Goal: Information Seeking & Learning: Compare options

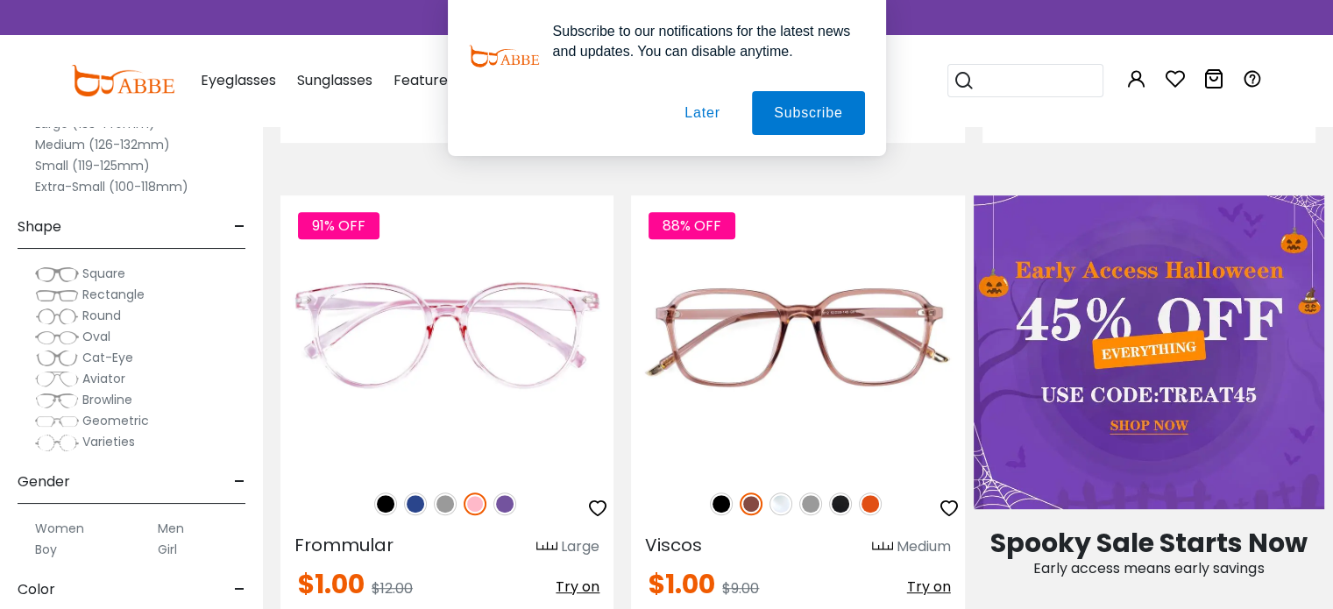
scroll to position [797, 0]
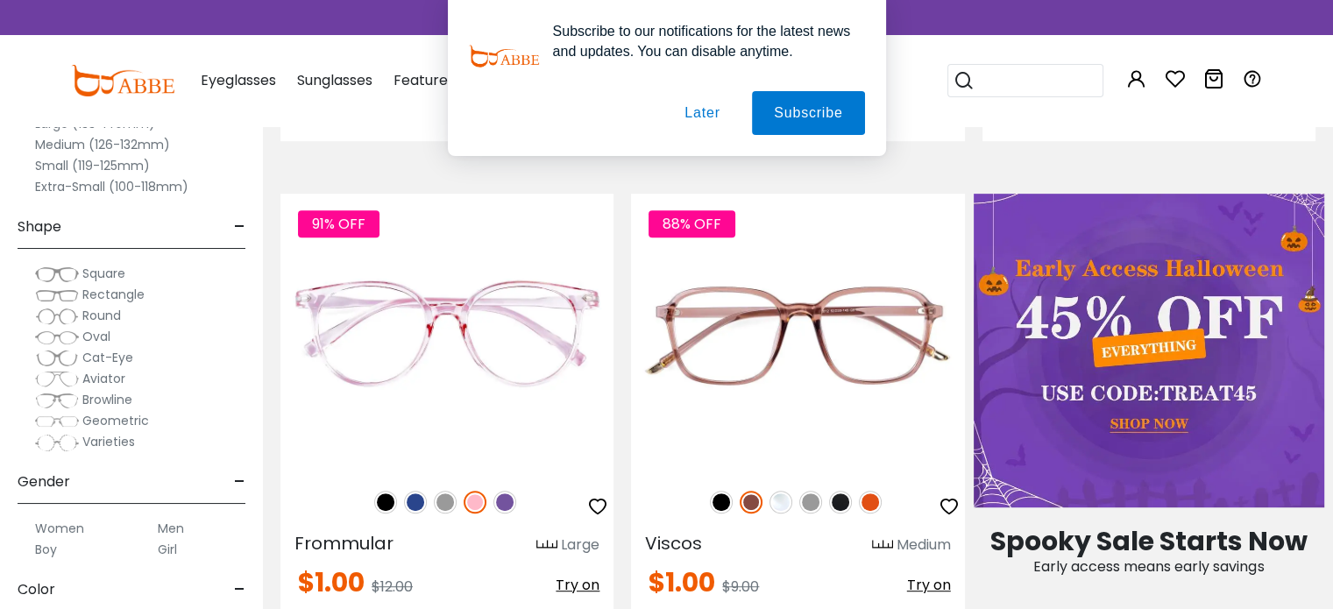
click at [715, 117] on button "Later" at bounding box center [701, 113] width 79 height 44
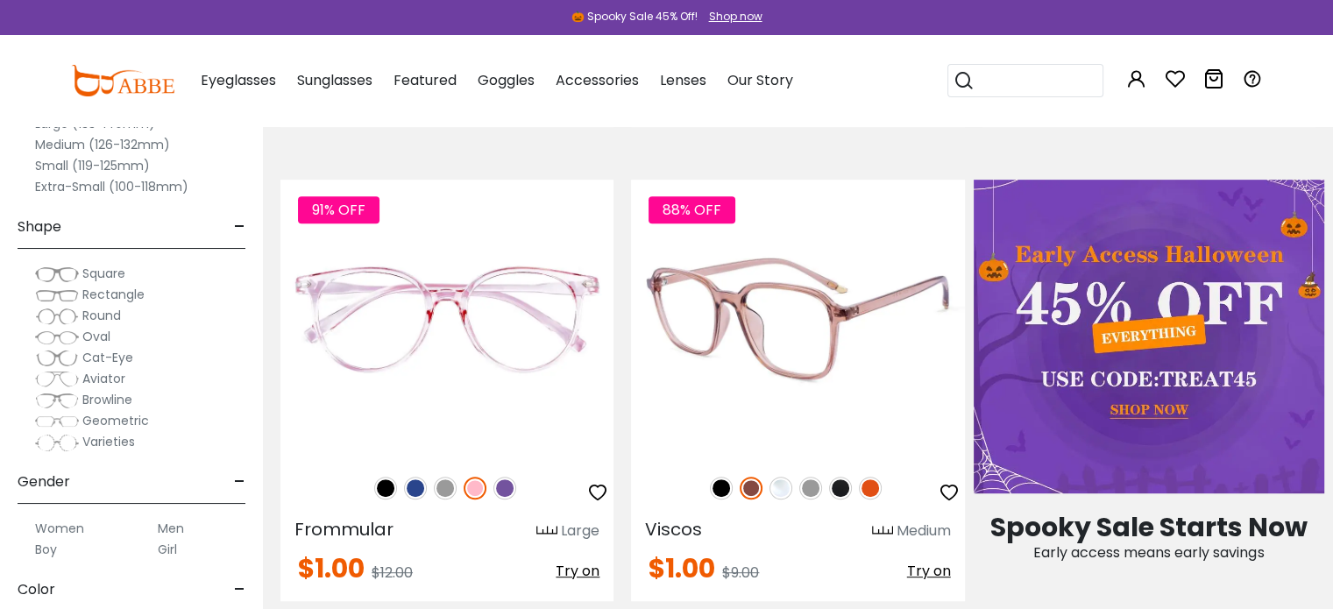
scroll to position [818, 0]
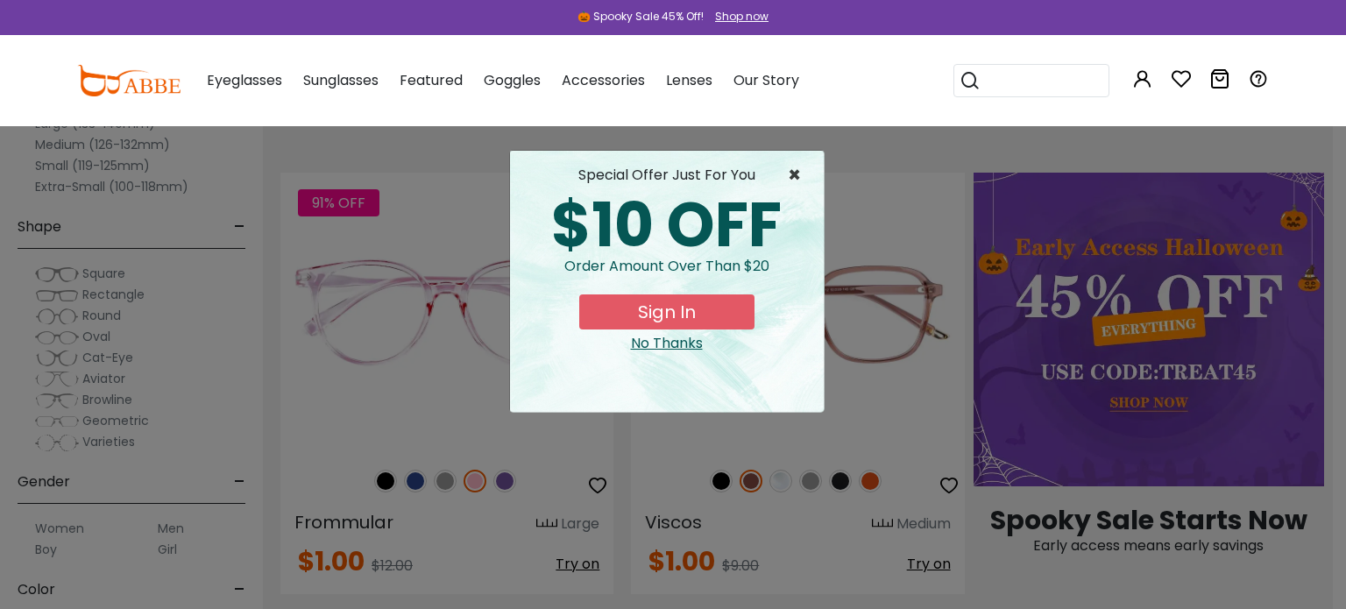
click at [795, 169] on span "×" at bounding box center [799, 175] width 22 height 21
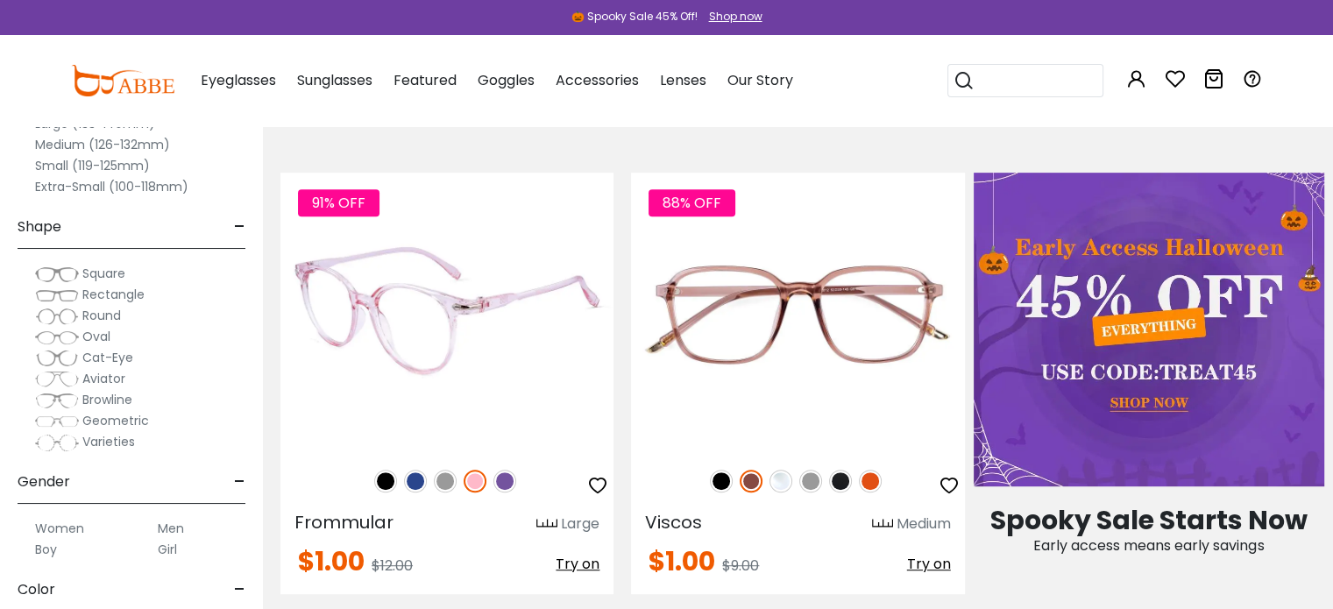
click at [387, 483] on img at bounding box center [385, 481] width 23 height 23
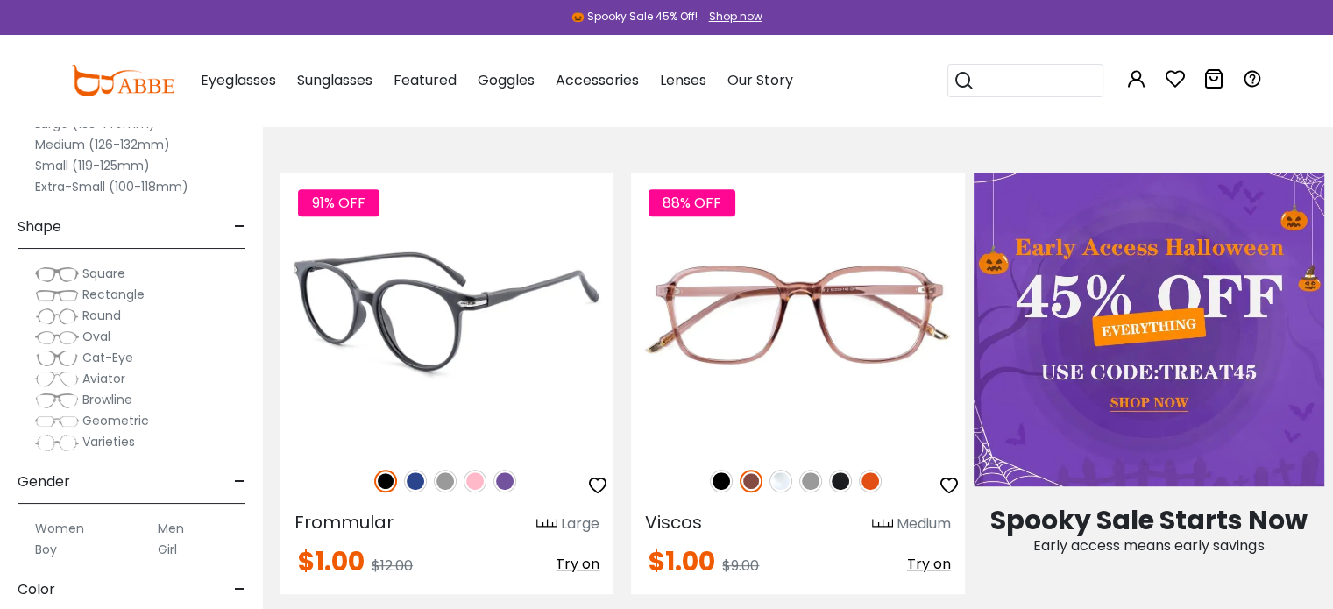
click at [444, 482] on img at bounding box center [445, 481] width 23 height 23
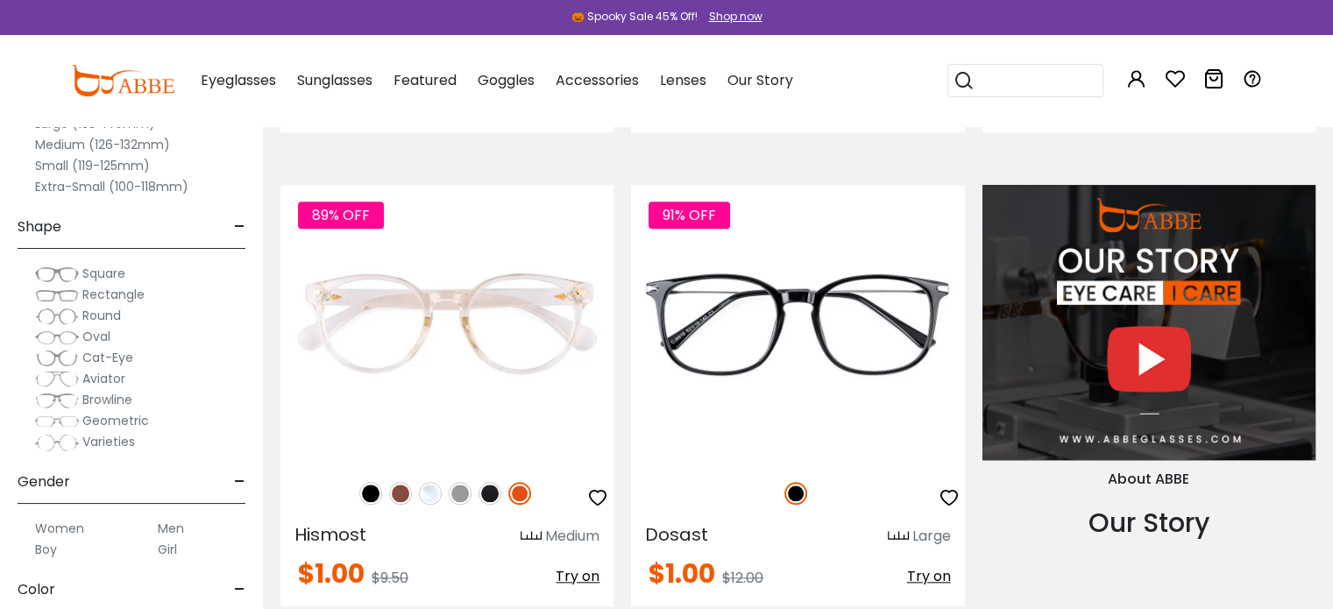
scroll to position [1759, 0]
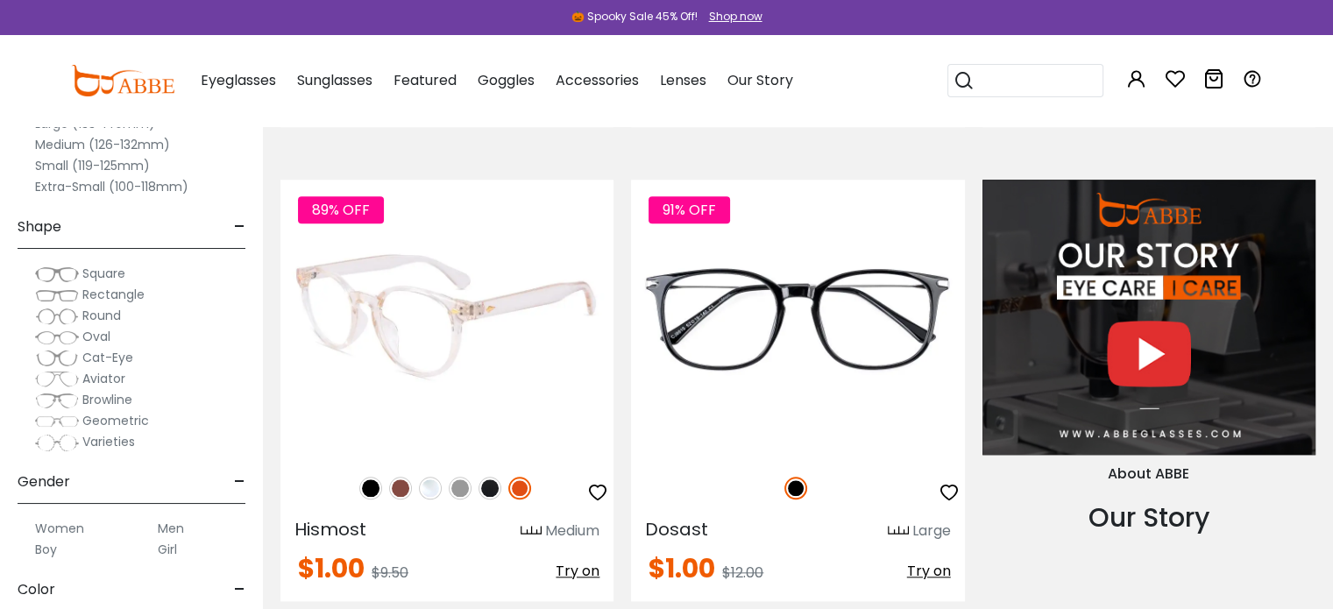
click at [457, 484] on img at bounding box center [460, 488] width 23 height 23
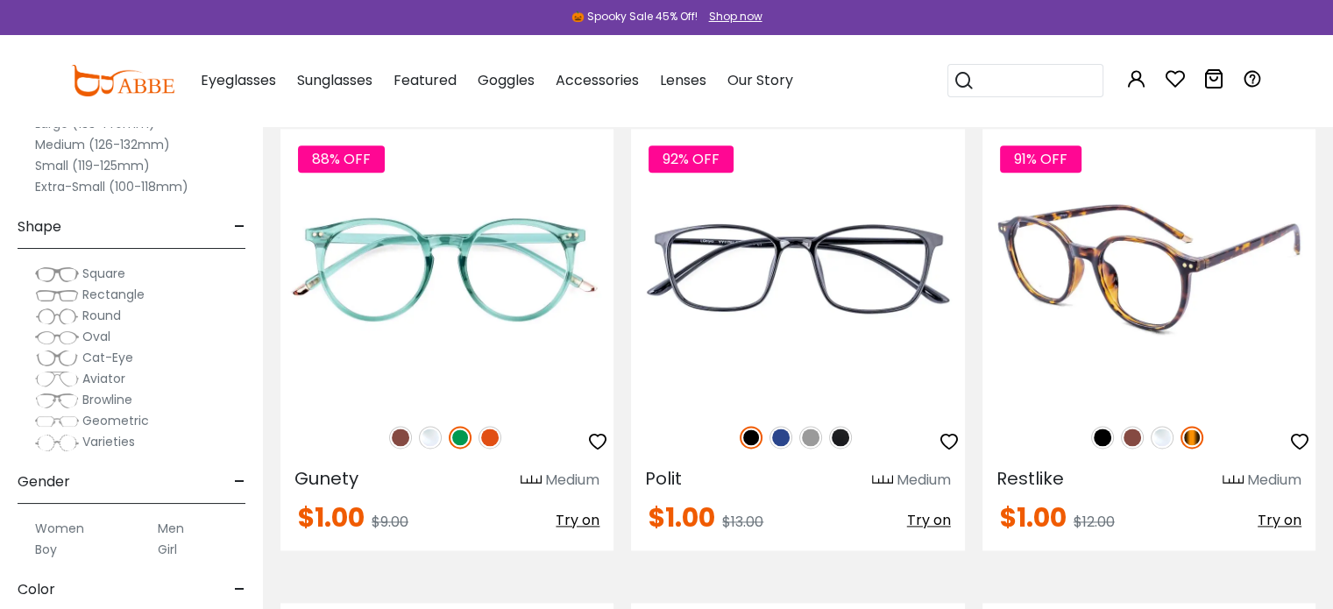
scroll to position [2285, 0]
click at [1107, 435] on img at bounding box center [1102, 436] width 23 height 23
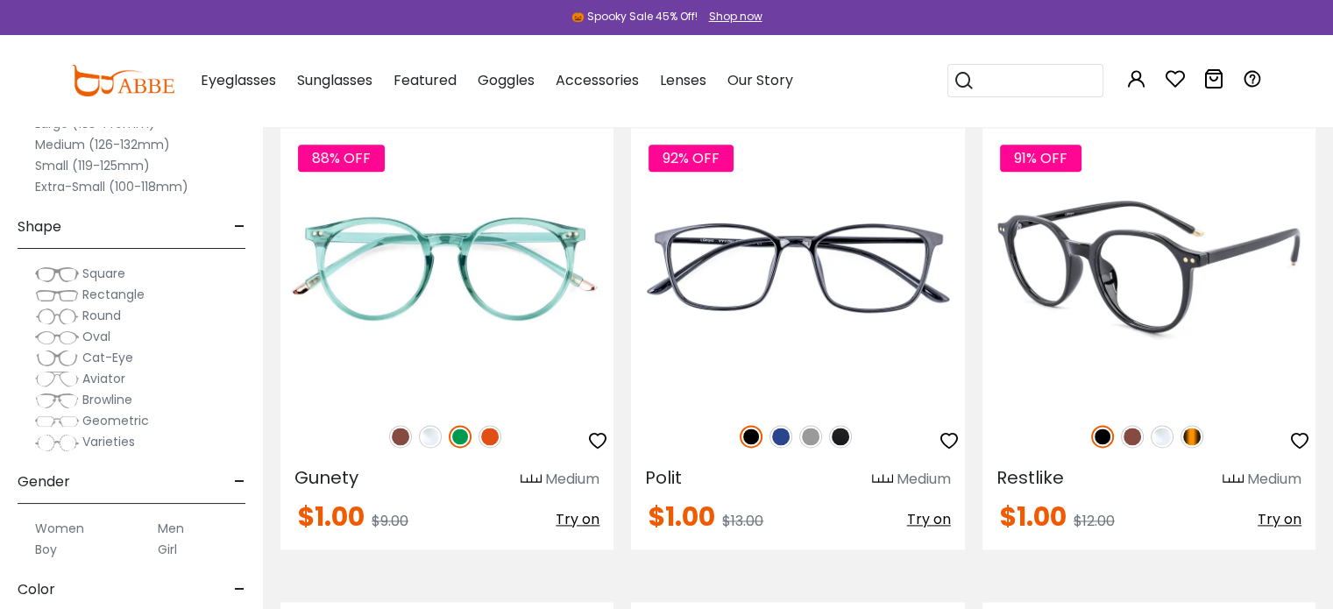
click at [1133, 441] on img at bounding box center [1132, 436] width 23 height 23
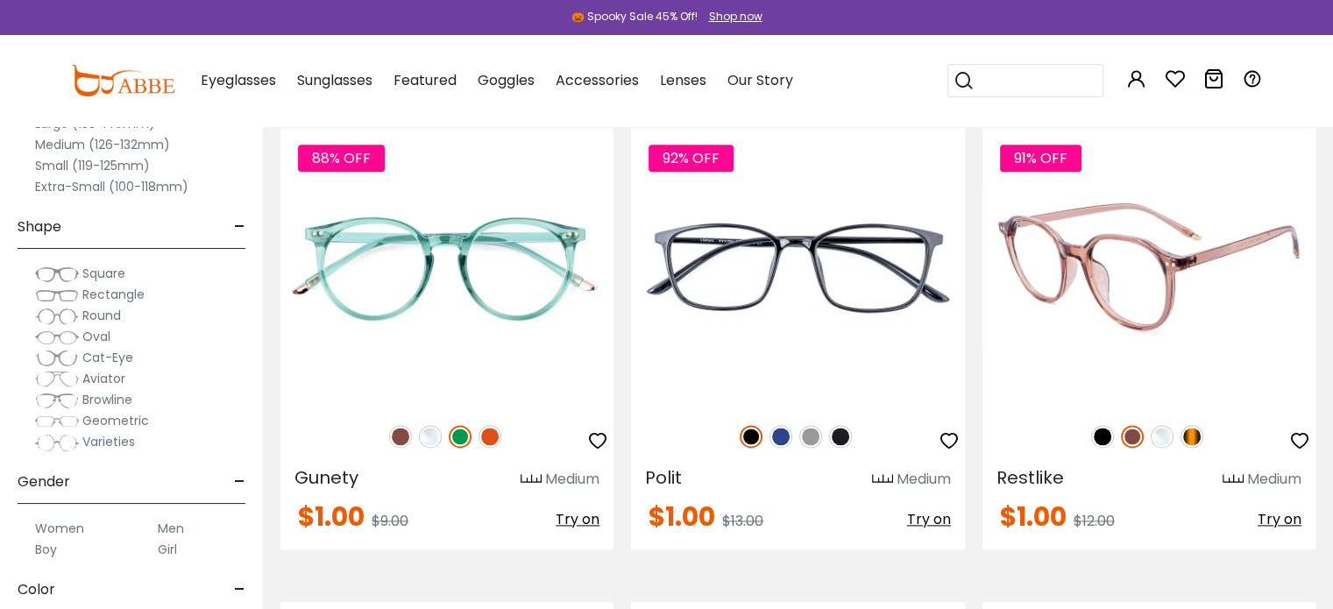
click at [1133, 441] on img at bounding box center [1132, 436] width 23 height 23
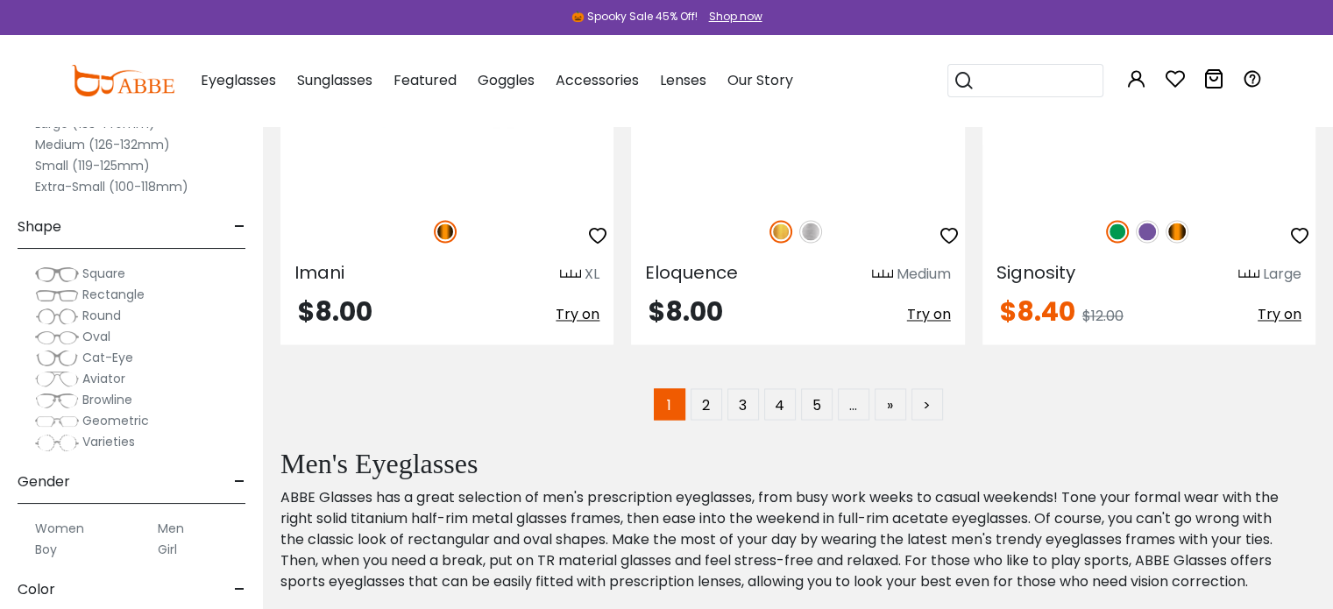
scroll to position [9607, 0]
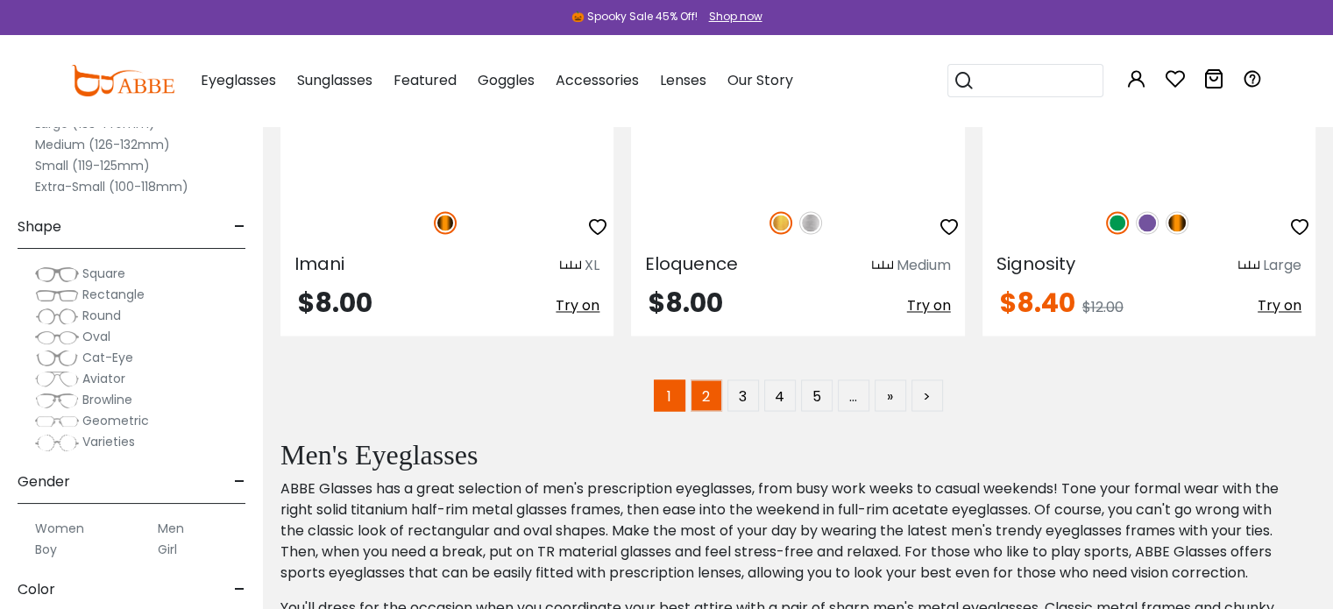
click at [703, 399] on link "2" at bounding box center [706, 395] width 32 height 32
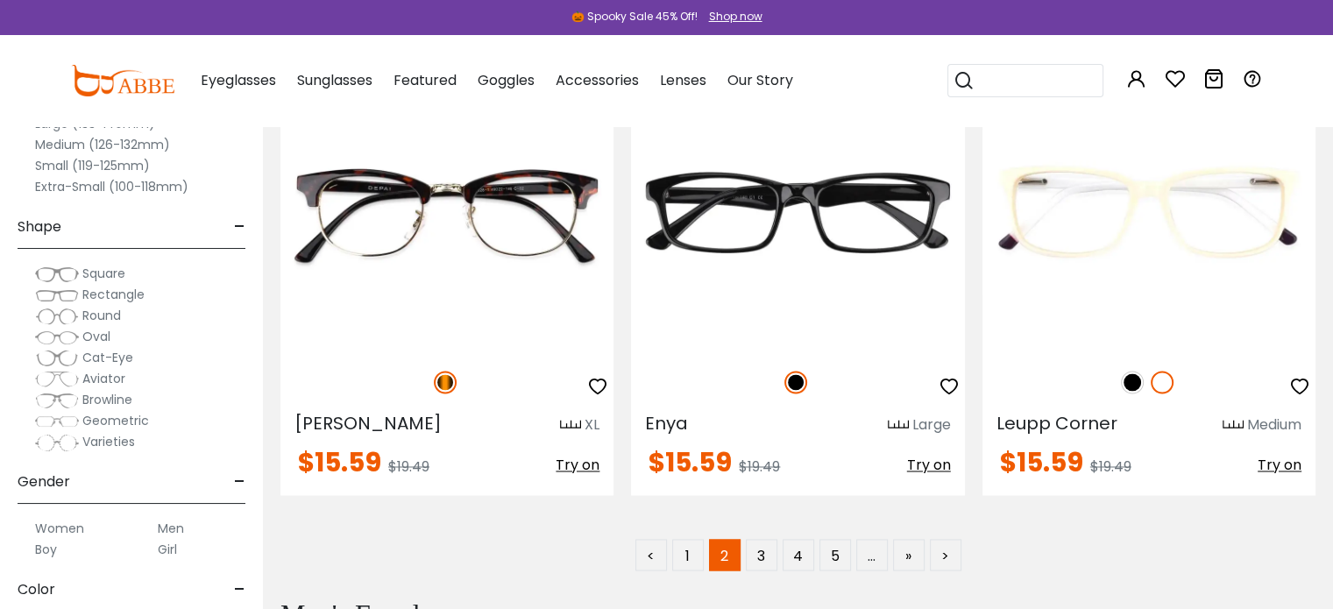
scroll to position [9518, 0]
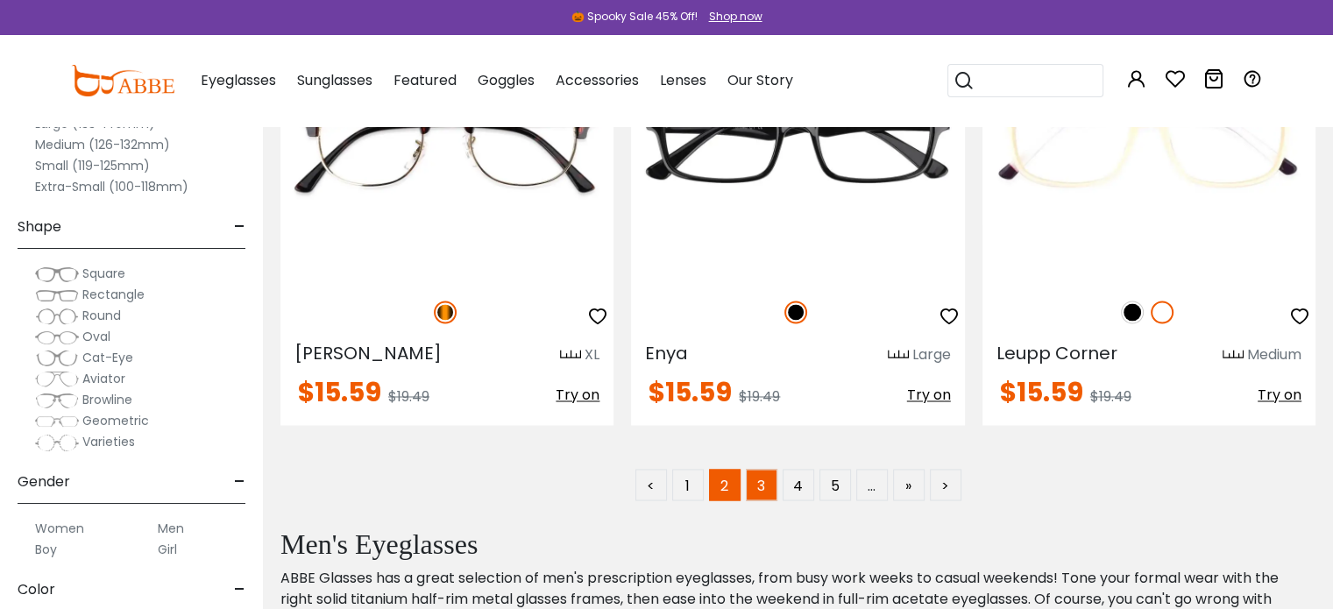
click at [764, 487] on link "3" at bounding box center [762, 485] width 32 height 32
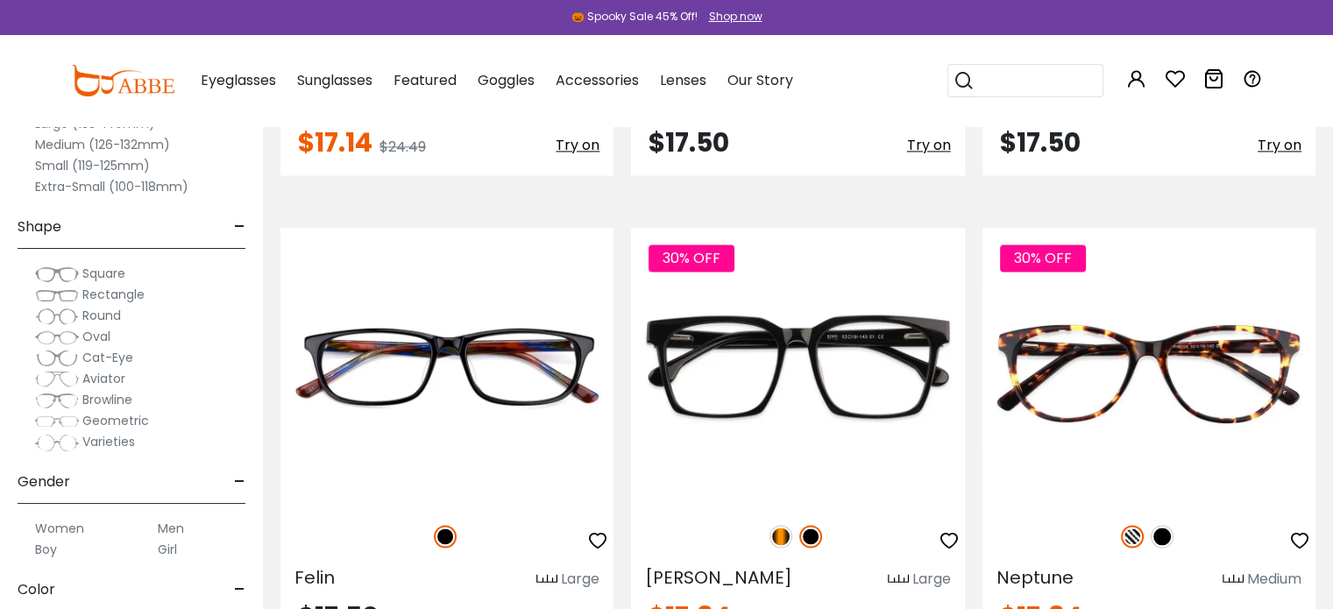
scroll to position [2749, 0]
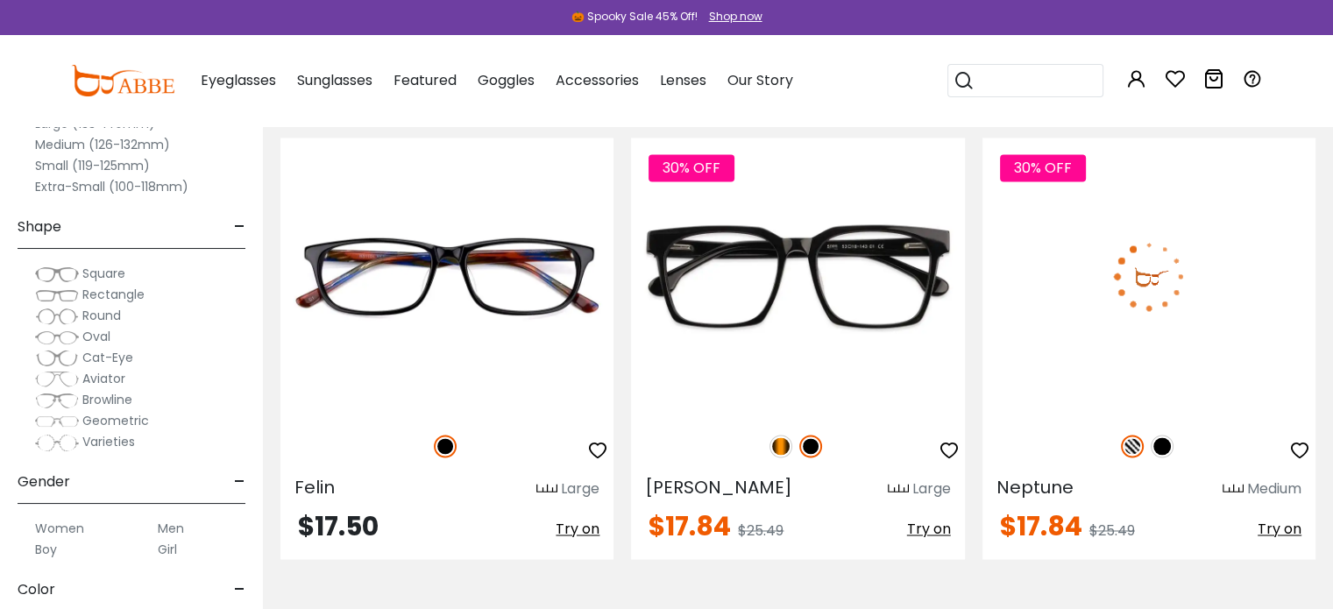
click at [1156, 440] on img at bounding box center [1161, 446] width 23 height 23
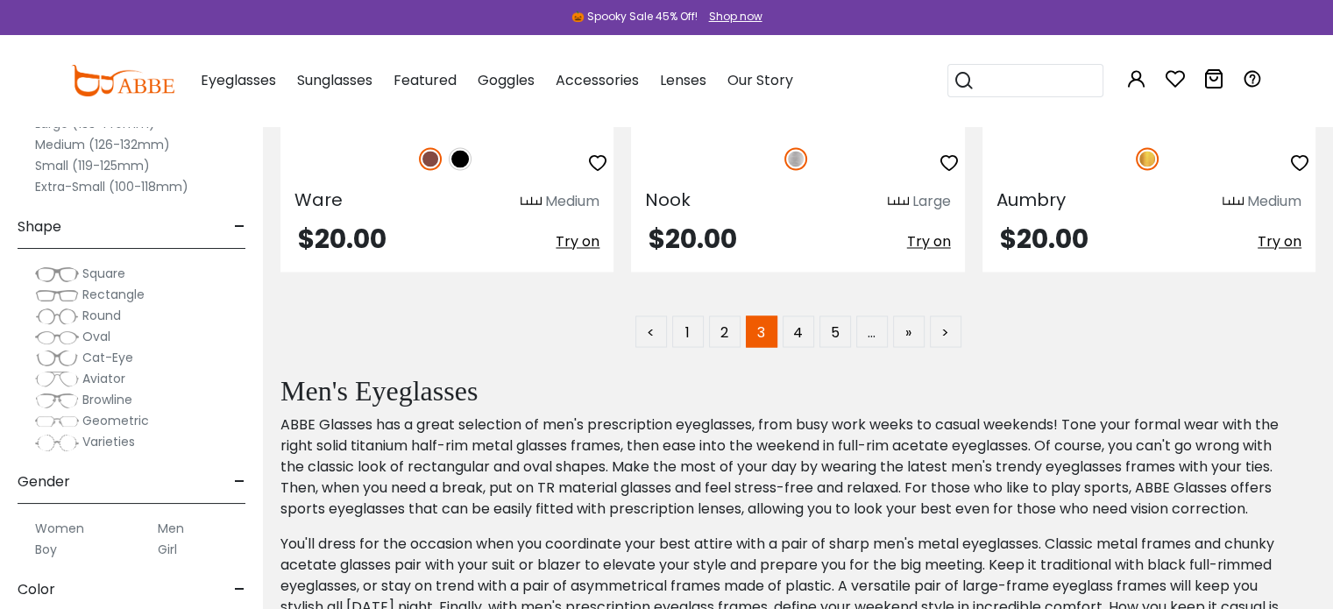
scroll to position [9679, 0]
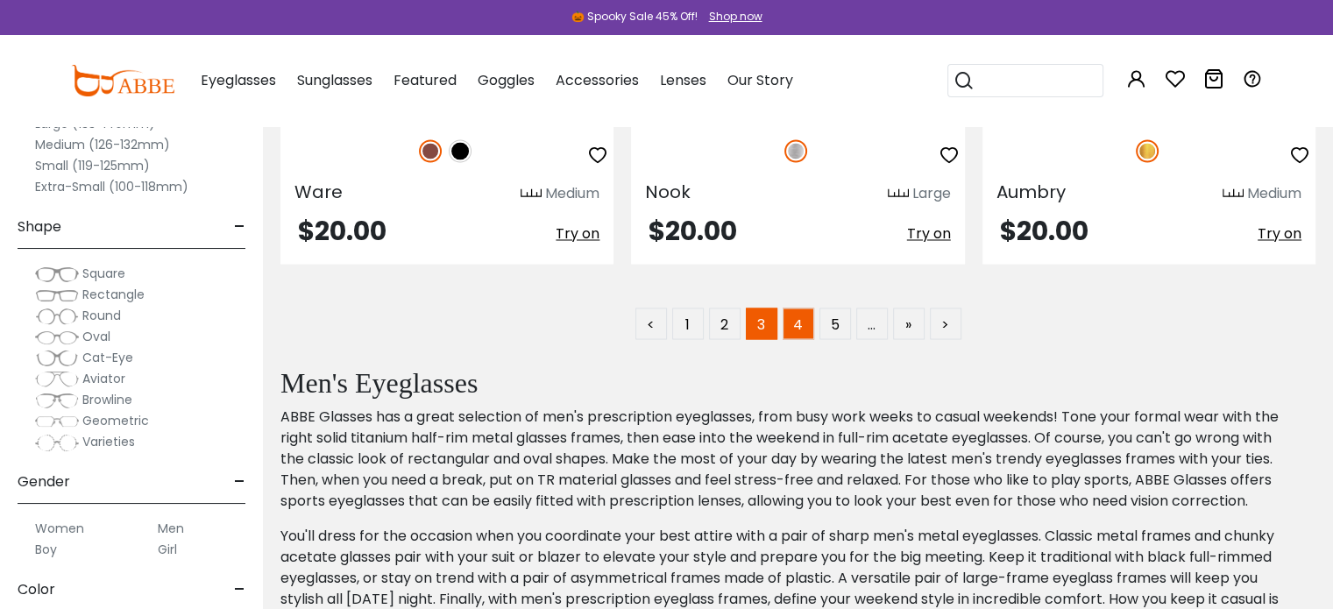
click at [795, 329] on link "4" at bounding box center [798, 324] width 32 height 32
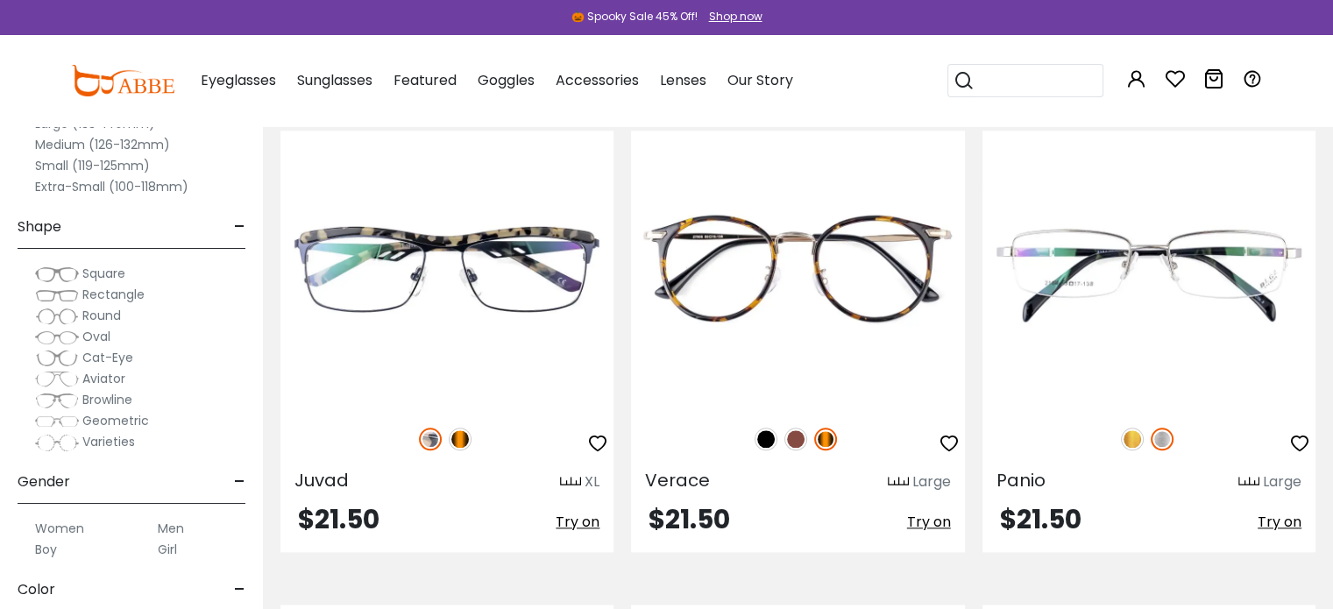
scroll to position [1808, 0]
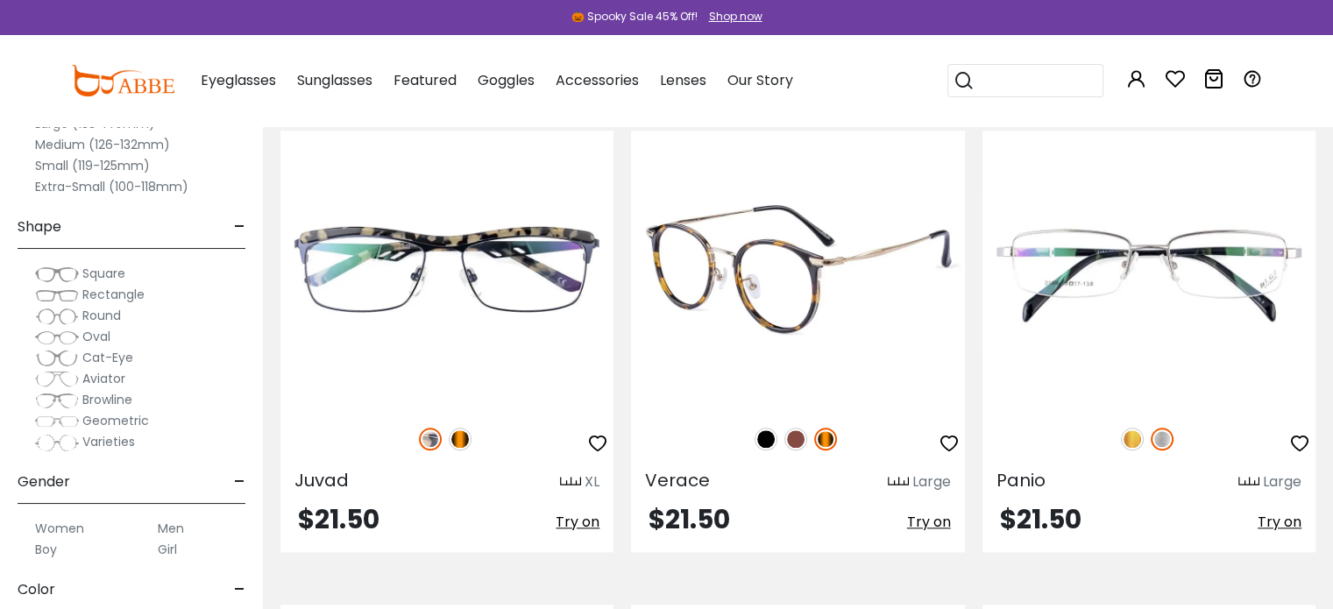
click at [767, 438] on img at bounding box center [765, 439] width 23 height 23
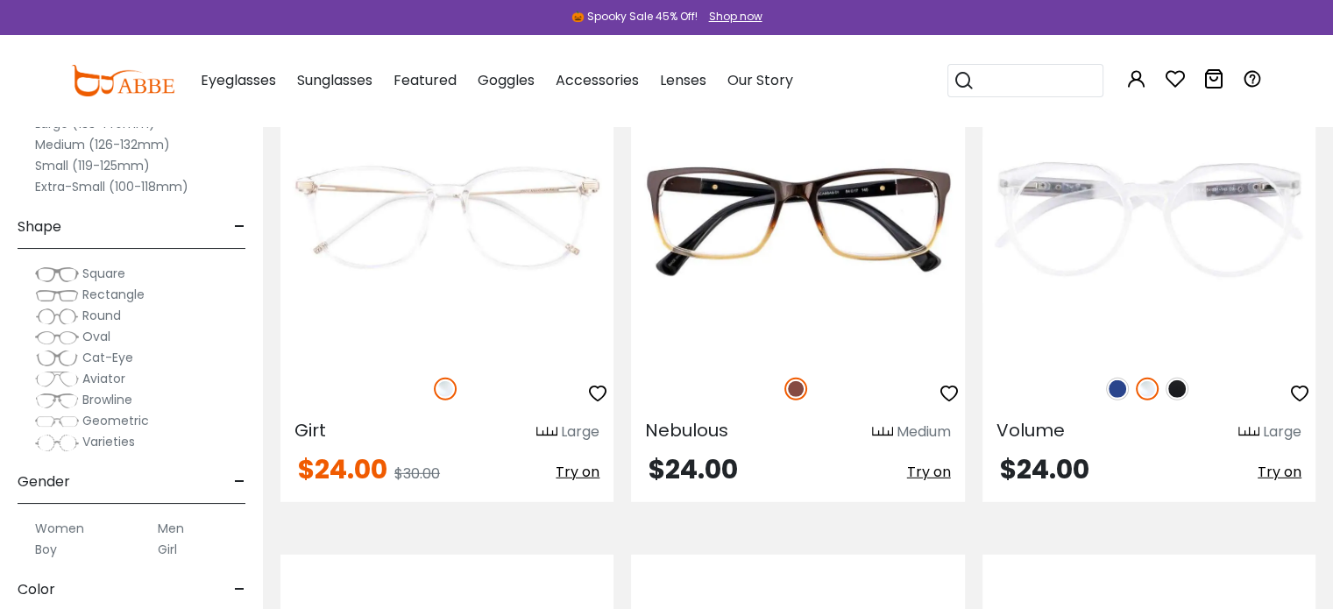
scroll to position [5176, 0]
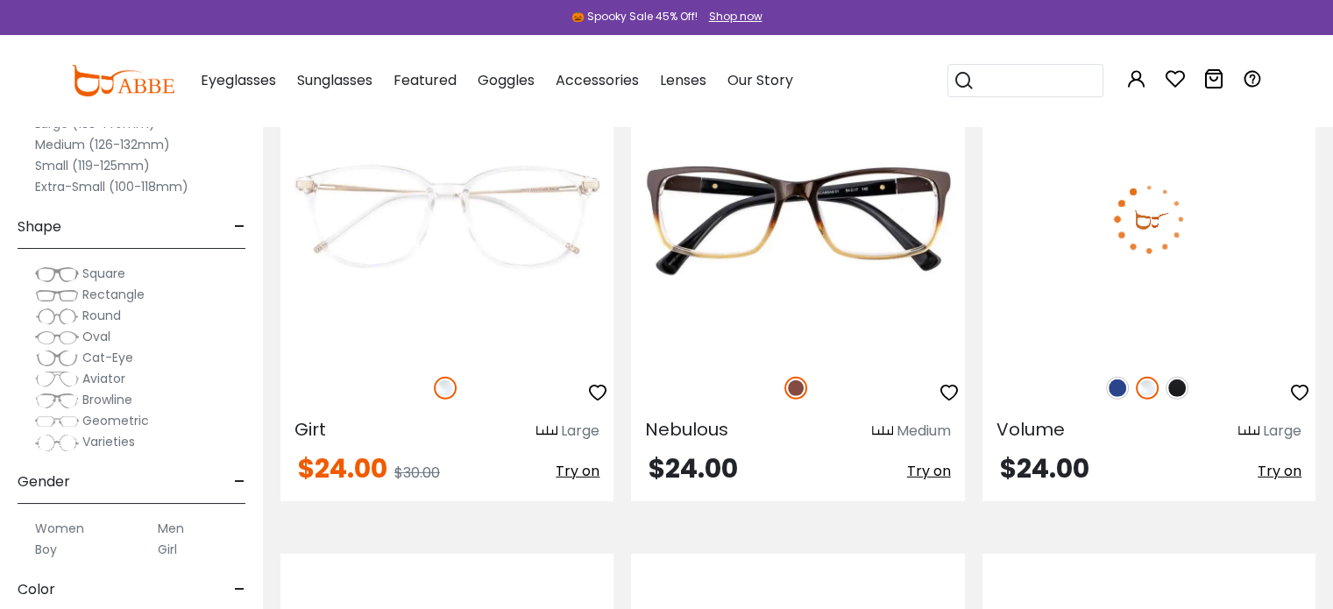
click at [1182, 385] on img at bounding box center [1176, 388] width 23 height 23
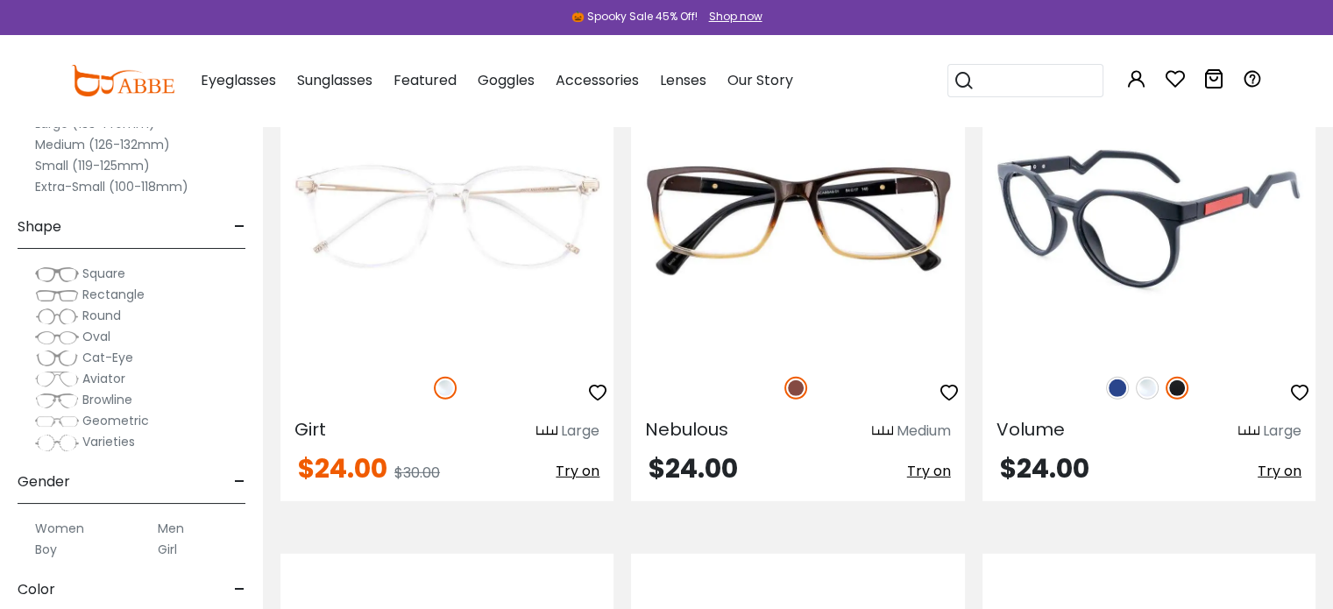
click at [1125, 392] on img at bounding box center [1117, 388] width 23 height 23
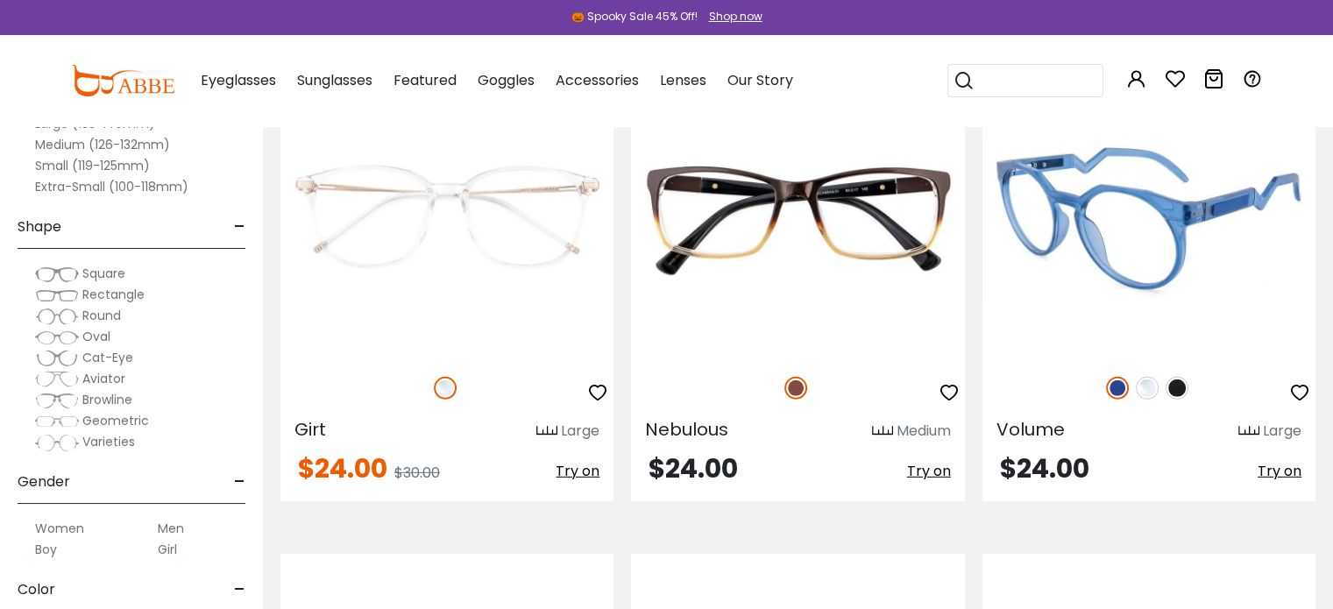
click at [1152, 392] on img at bounding box center [1146, 388] width 23 height 23
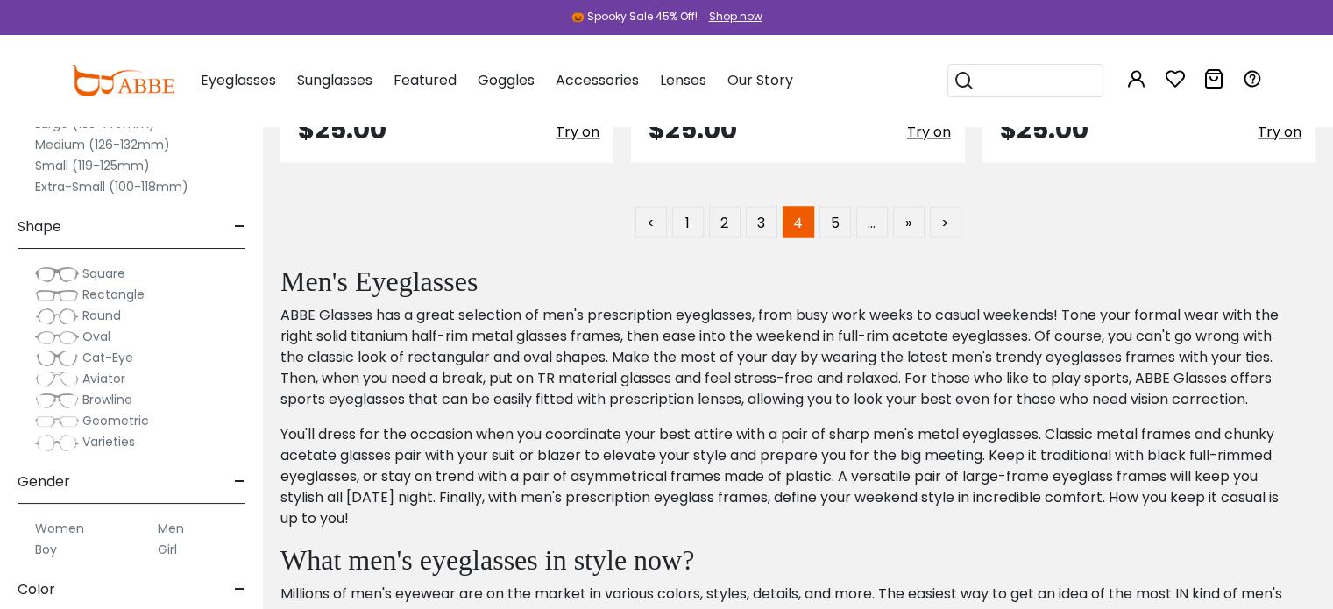
scroll to position [9777, 0]
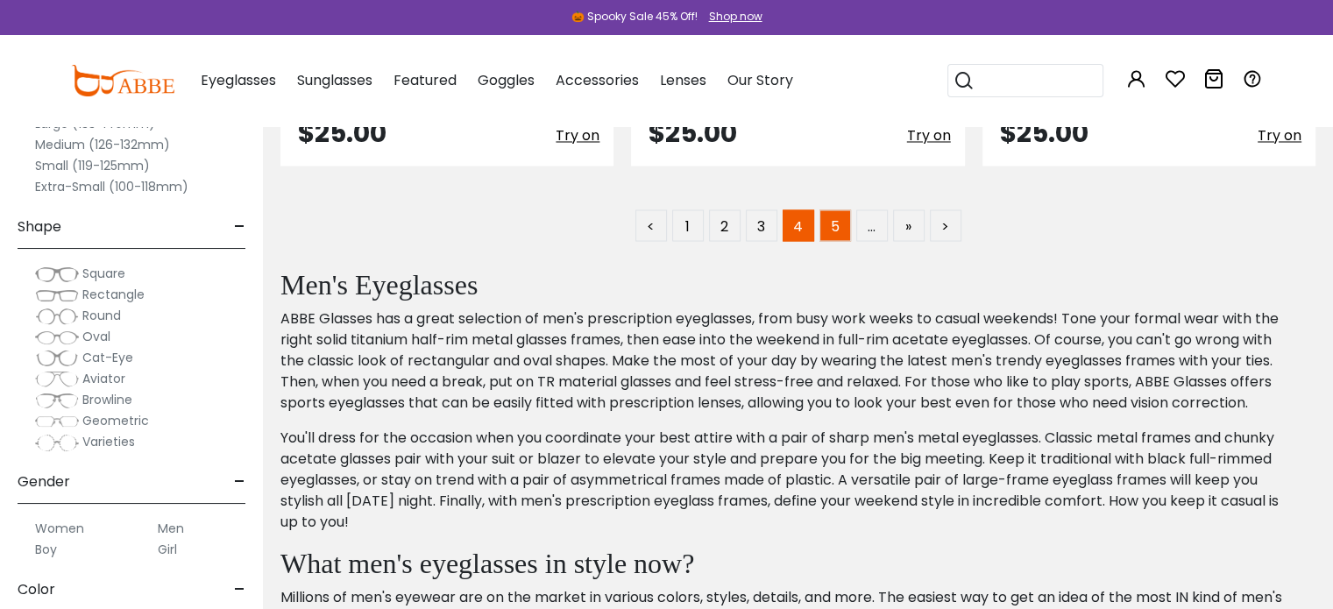
click at [844, 230] on link "5" at bounding box center [835, 225] width 32 height 32
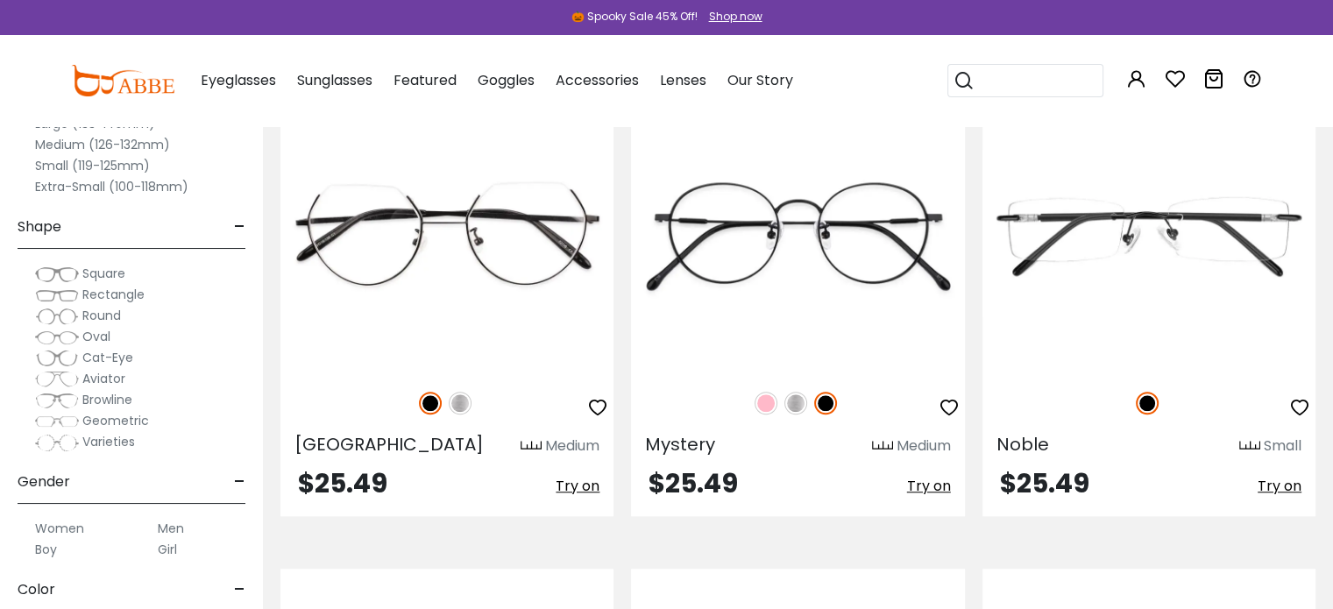
scroll to position [1370, 0]
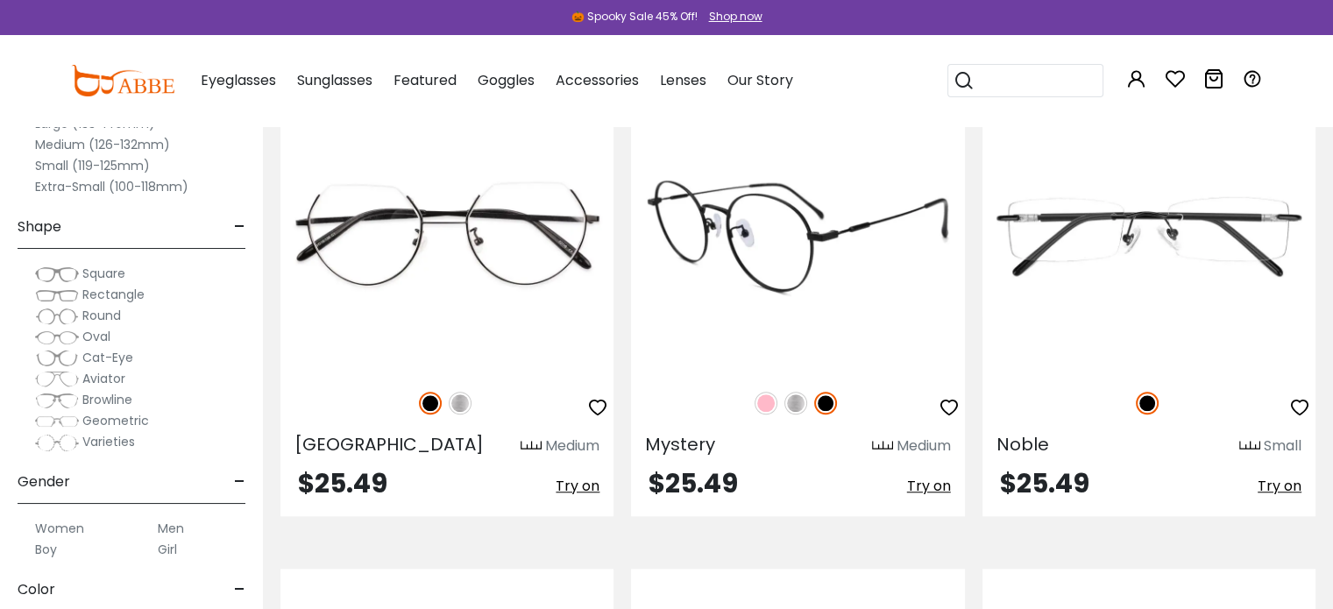
click at [799, 408] on img at bounding box center [795, 403] width 23 height 23
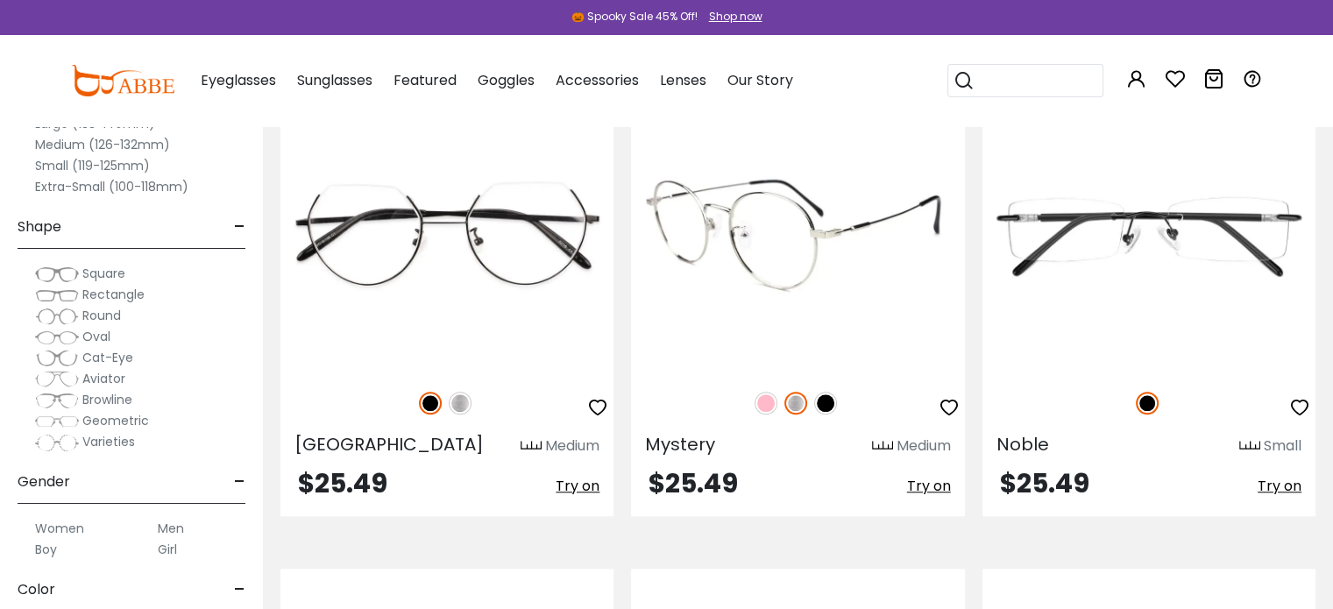
click at [760, 408] on img at bounding box center [765, 403] width 23 height 23
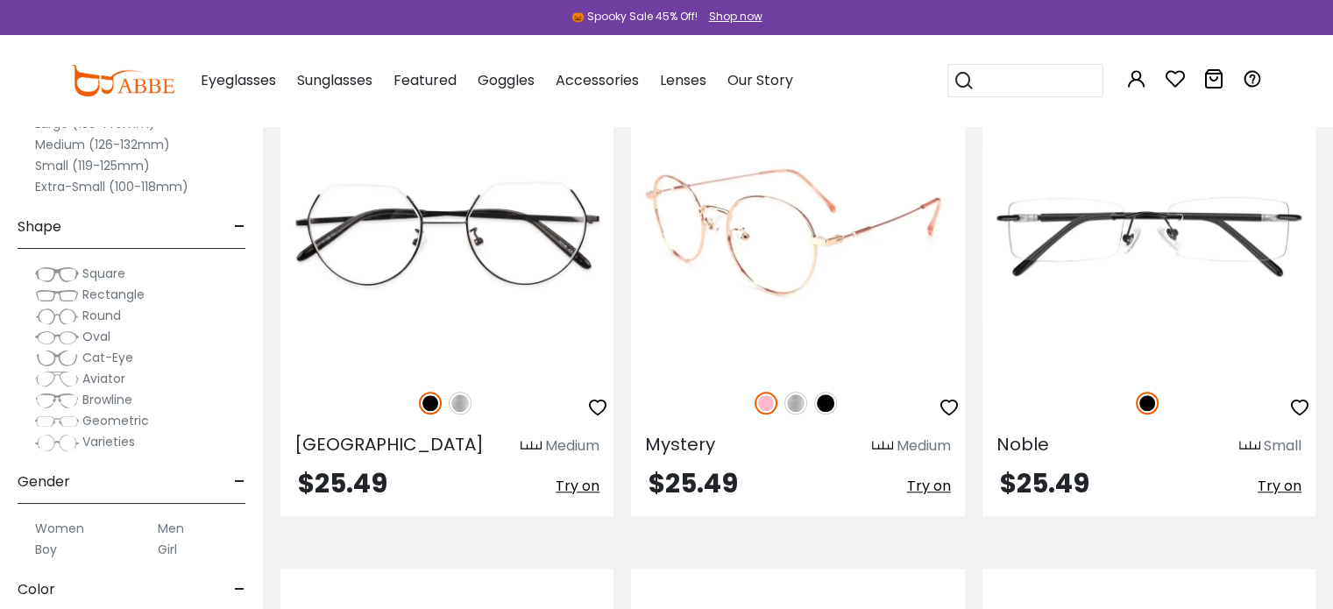
click at [831, 400] on img at bounding box center [825, 403] width 23 height 23
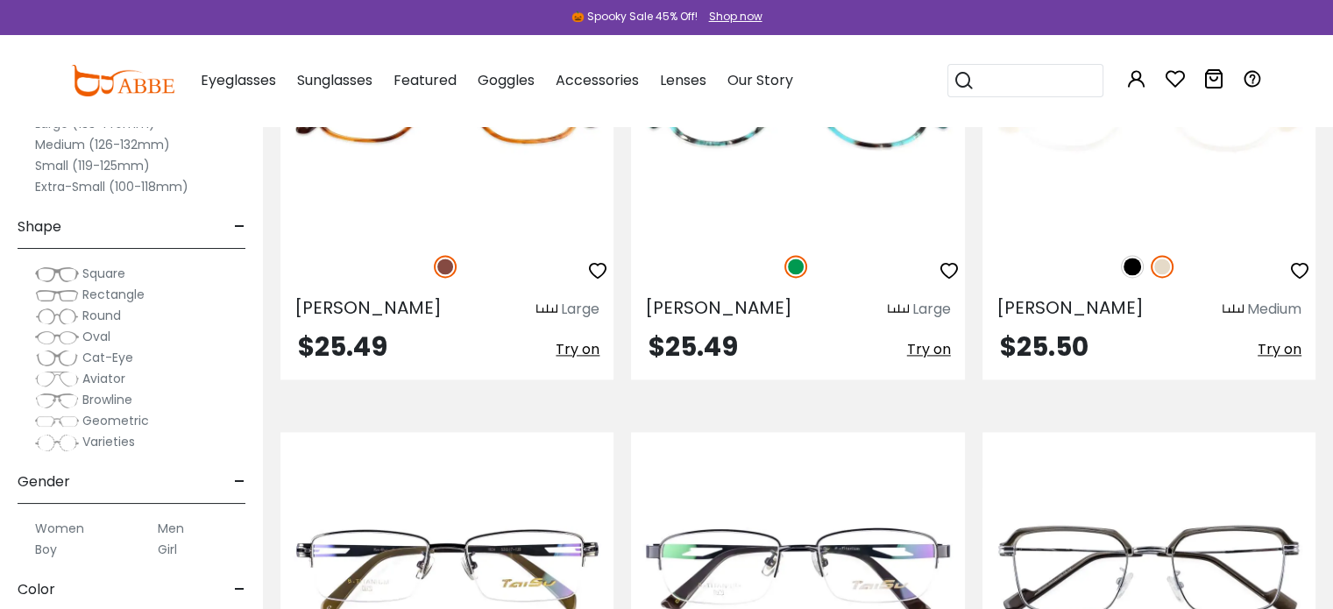
scroll to position [2358, 0]
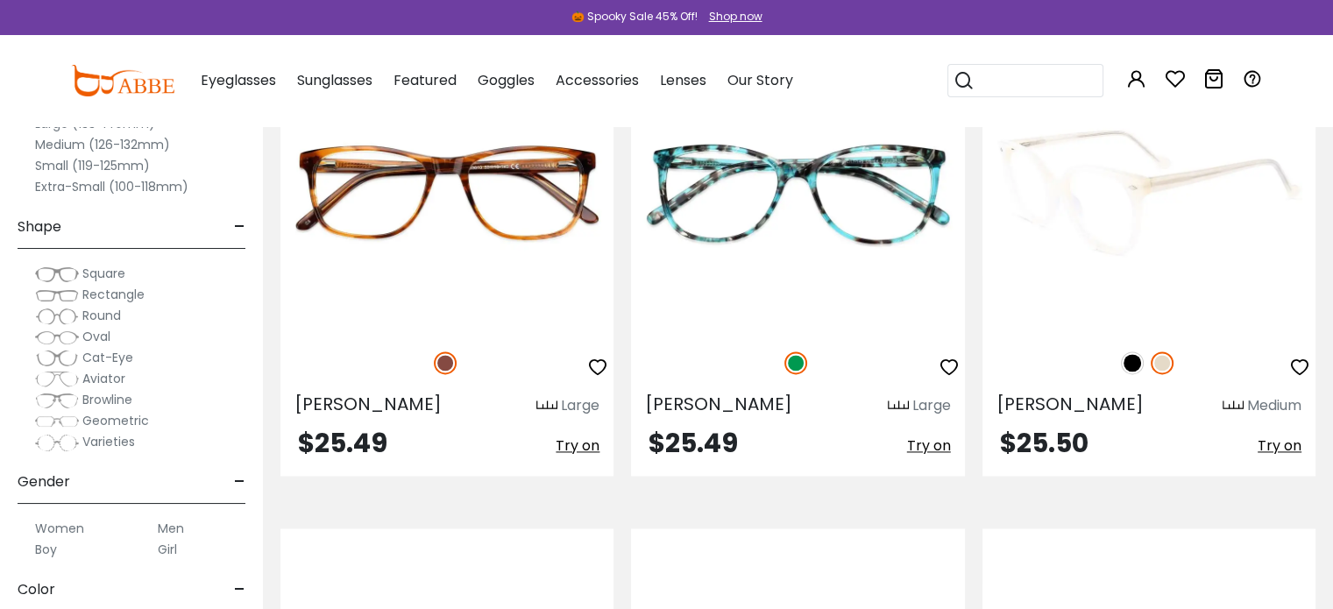
click at [1127, 366] on img at bounding box center [1132, 362] width 23 height 23
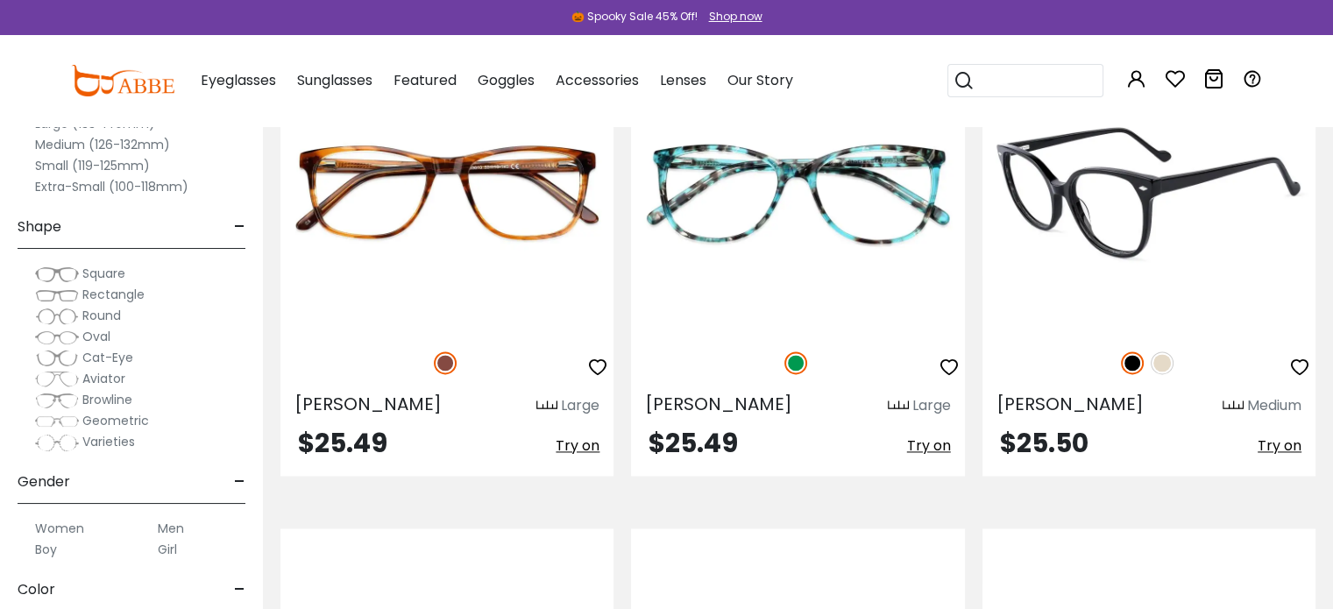
scroll to position [2763, 0]
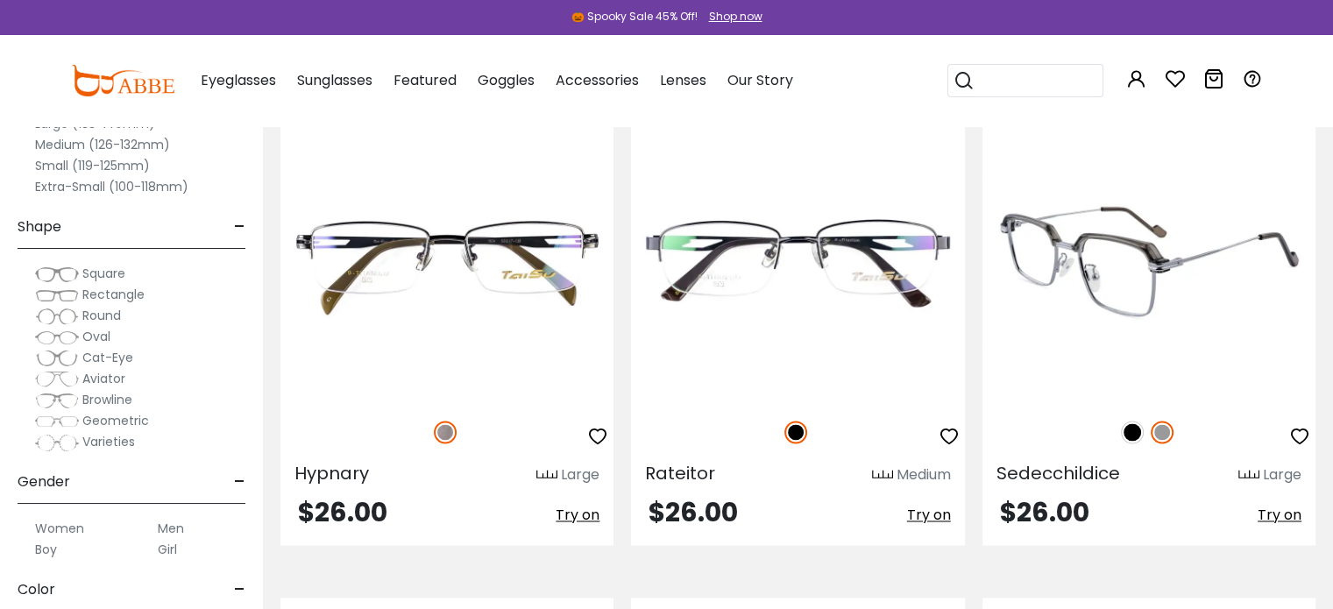
click at [1132, 430] on img at bounding box center [1132, 432] width 23 height 23
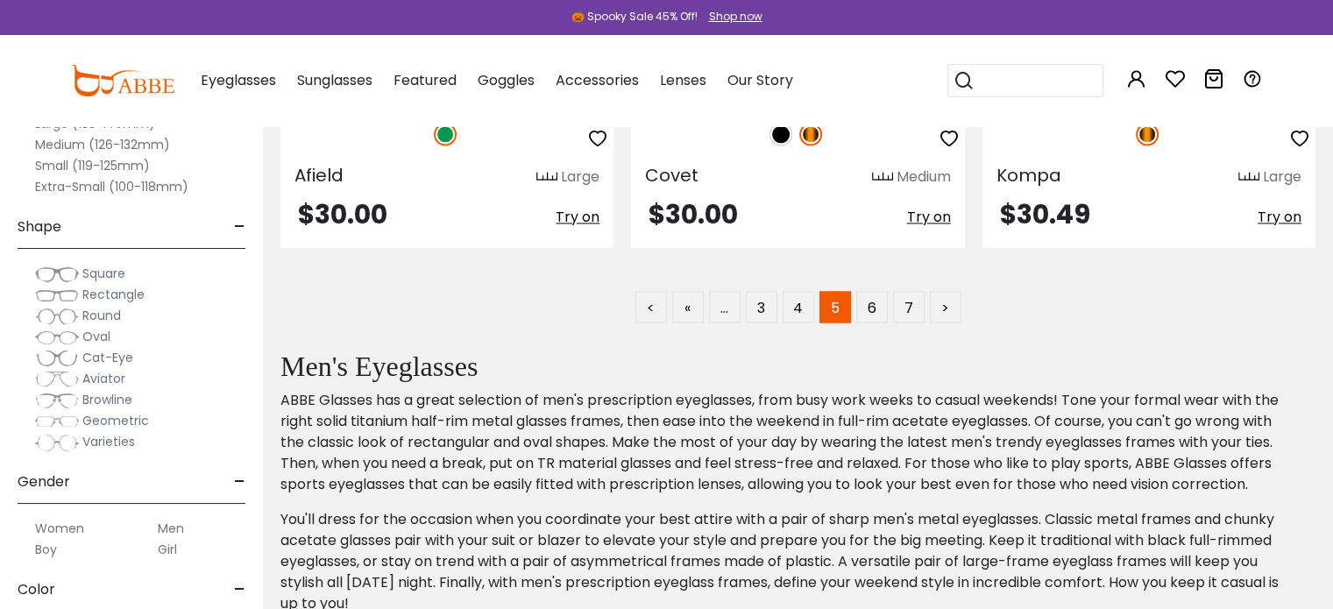
scroll to position [9696, 0]
click at [862, 315] on link "6" at bounding box center [872, 306] width 32 height 32
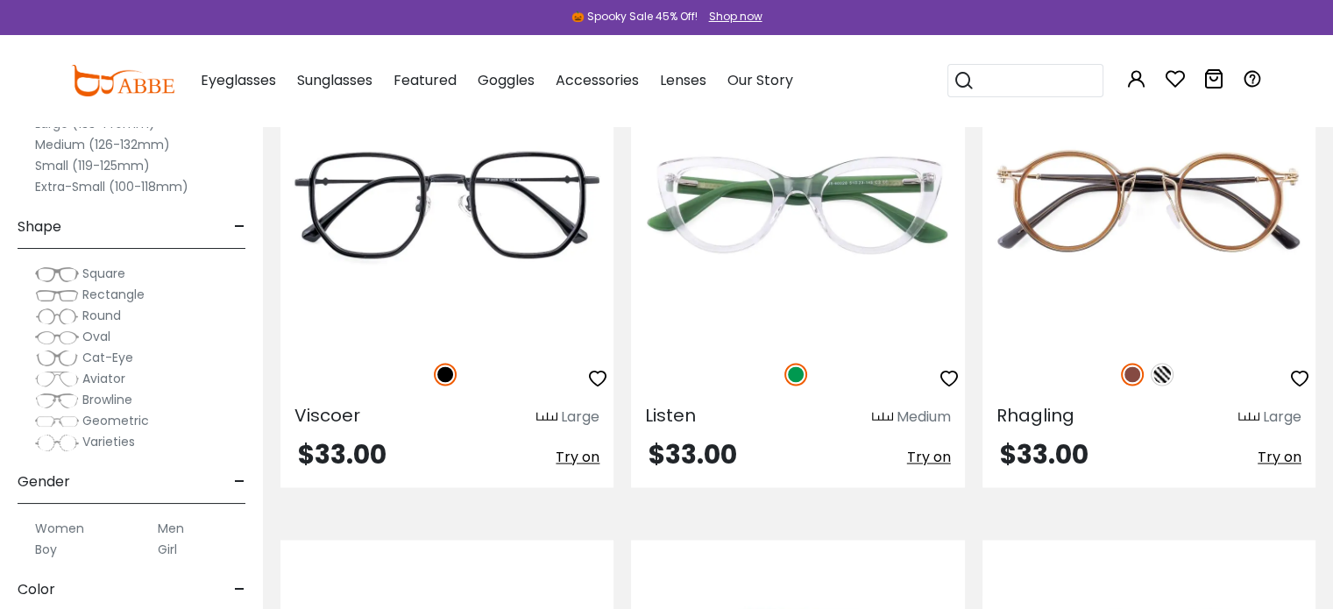
scroll to position [2823, 0]
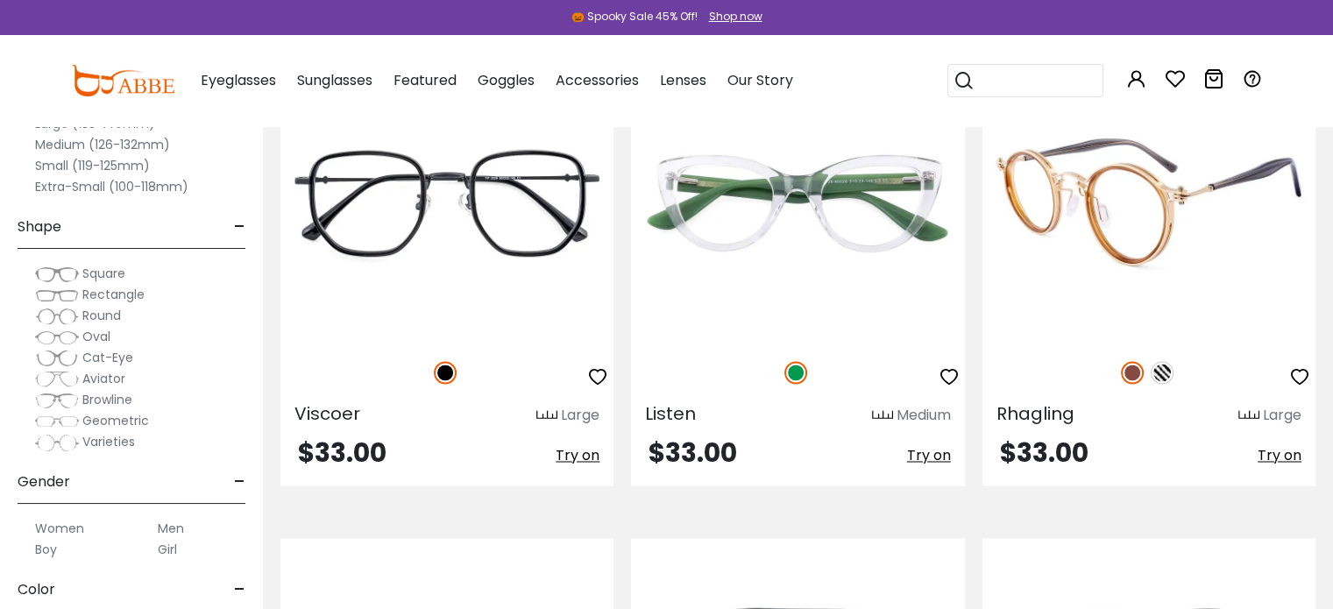
click at [1160, 367] on img at bounding box center [1161, 372] width 23 height 23
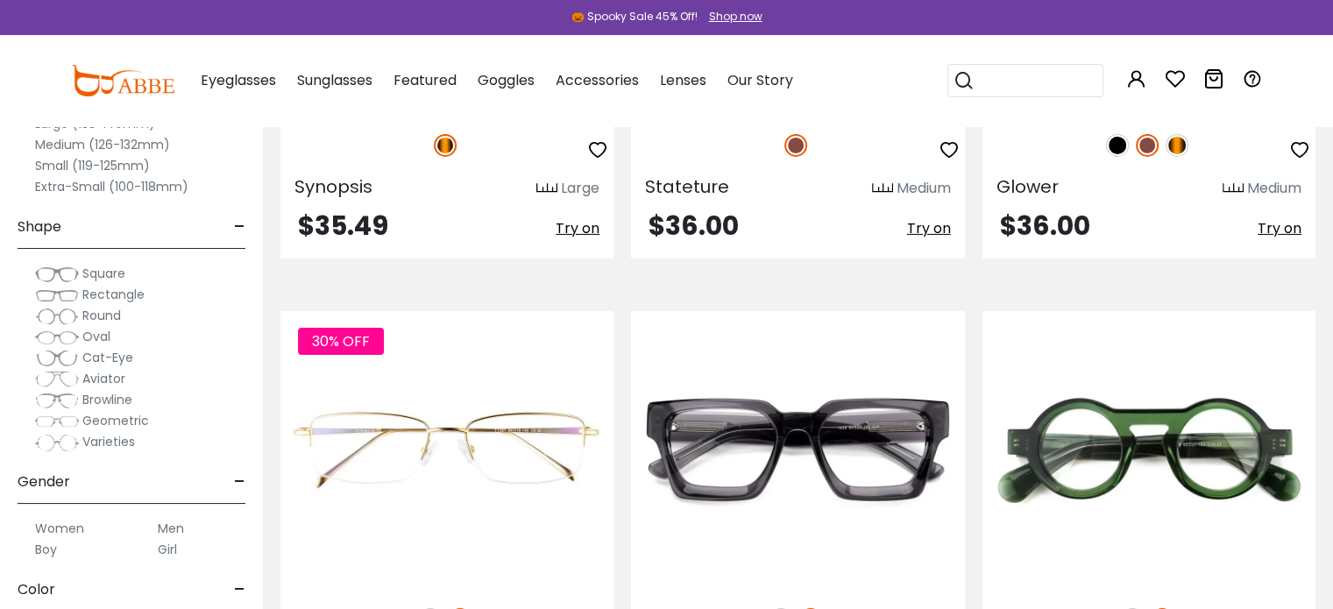
scroll to position [5621, 0]
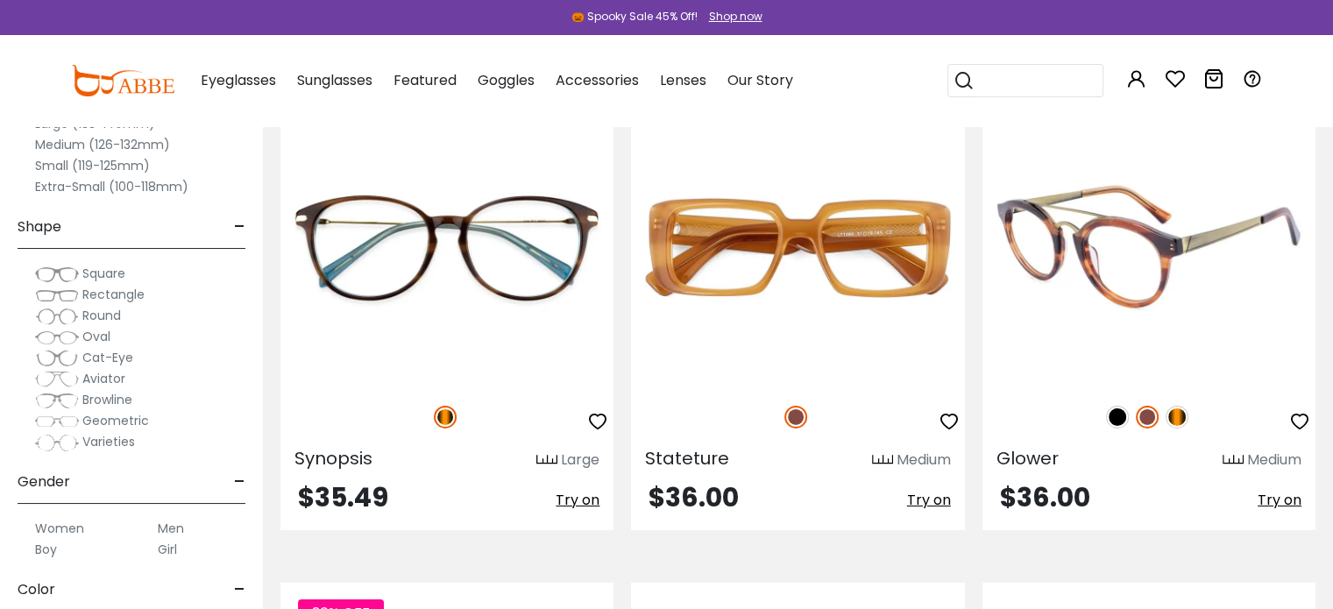
click at [1114, 417] on img at bounding box center [1117, 417] width 23 height 23
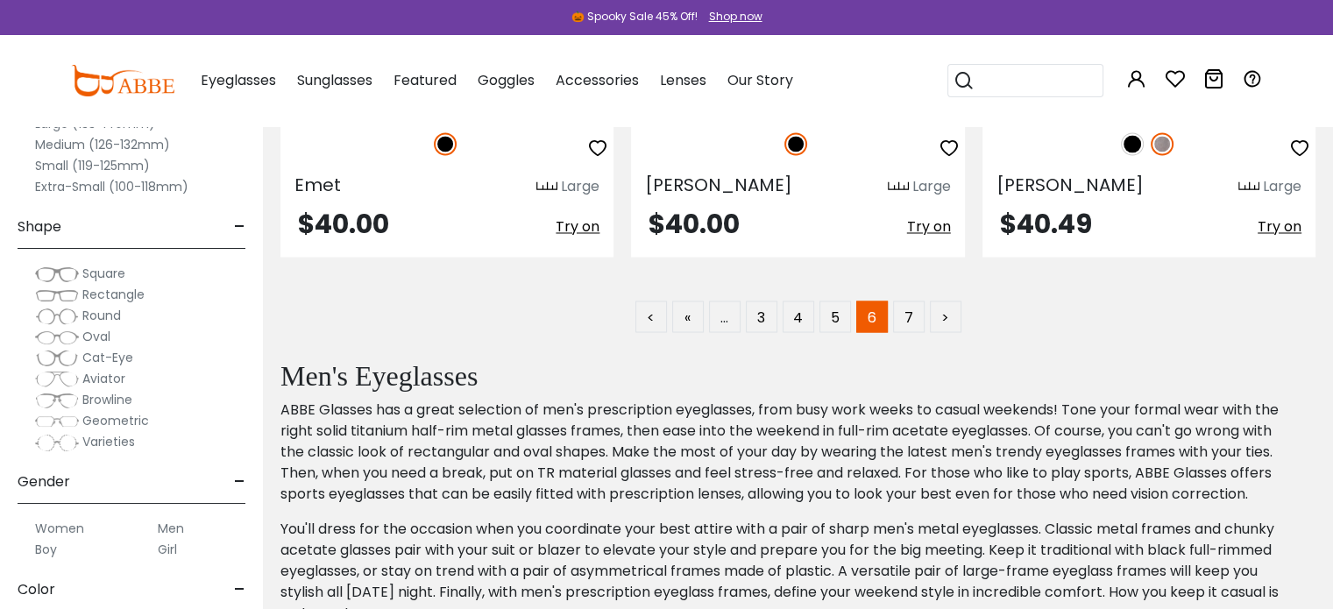
scroll to position [9684, 0]
click at [896, 325] on link "7" at bounding box center [909, 318] width 32 height 32
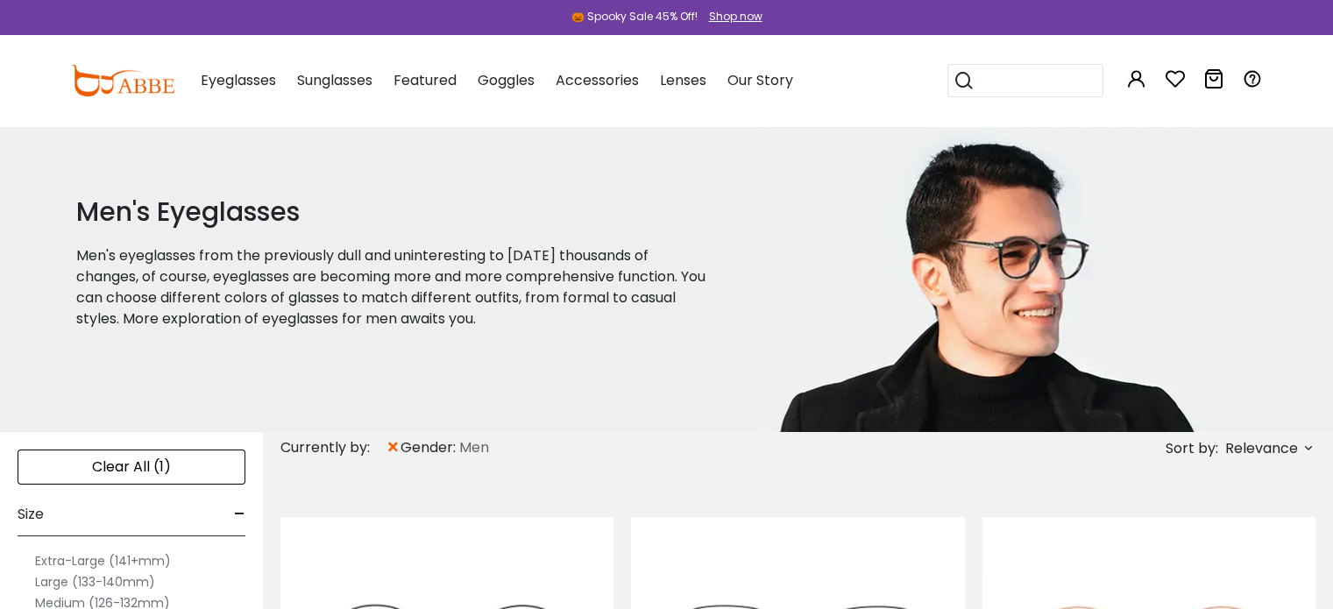
click at [911, 284] on img at bounding box center [979, 278] width 445 height 307
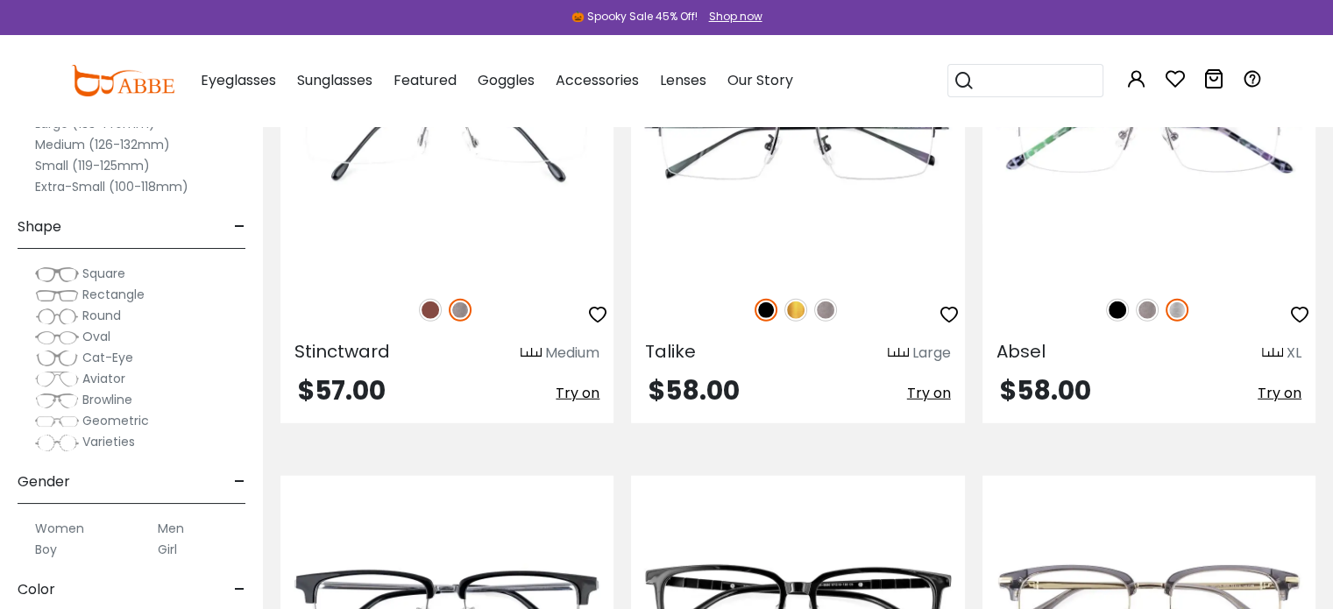
scroll to position [4678, 0]
